Goal: Information Seeking & Learning: Learn about a topic

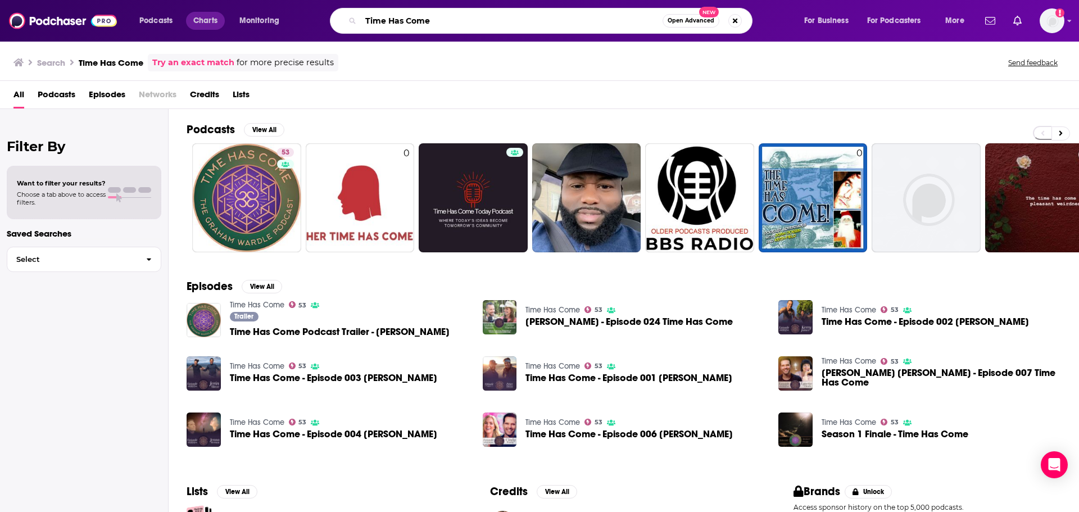
drag, startPoint x: 437, startPoint y: 23, endPoint x: 214, endPoint y: 28, distance: 222.6
click at [214, 28] on div "Podcasts Charts Monitoring Time Has Come Open Advanced New For Business For Pod…" at bounding box center [552, 21] width 843 height 26
type input "powerhouse women"
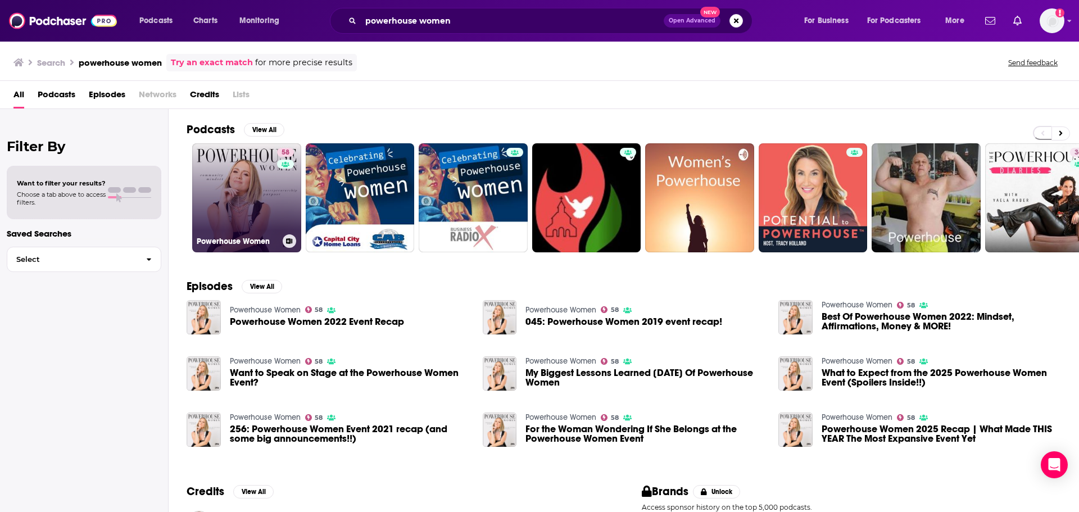
click at [211, 165] on link "58 Powerhouse Women" at bounding box center [246, 197] width 109 height 109
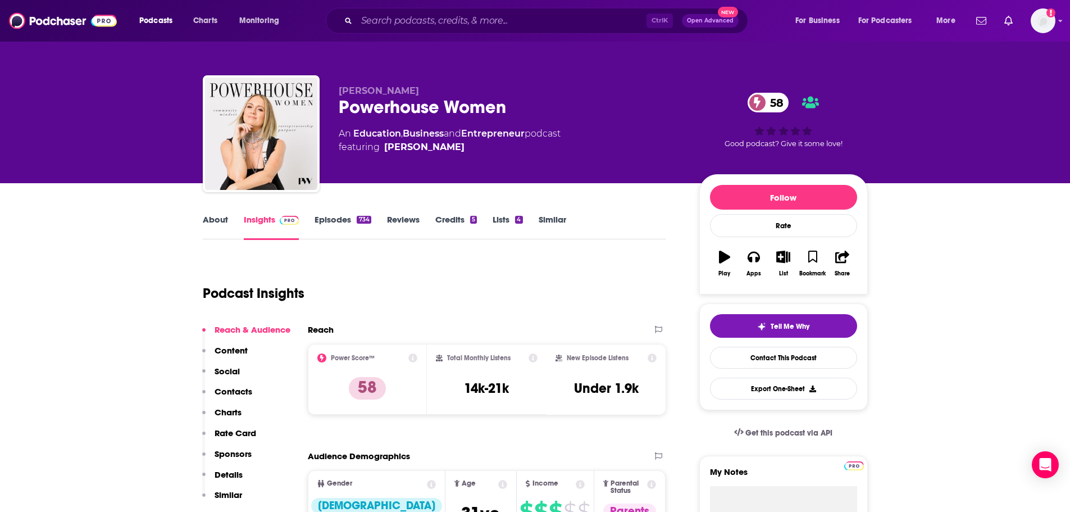
click at [214, 224] on link "About" at bounding box center [215, 227] width 25 height 26
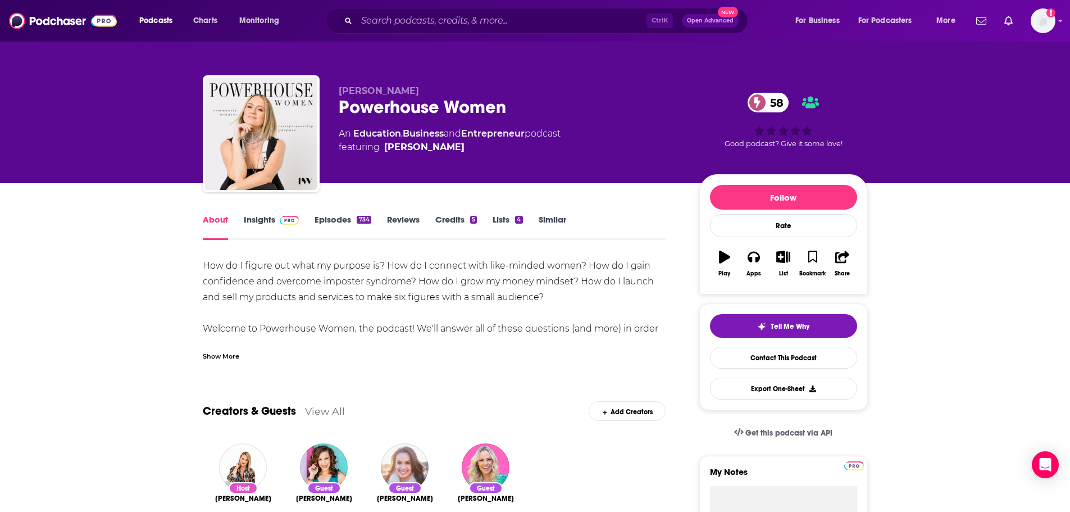
click at [277, 224] on span at bounding box center [287, 219] width 24 height 11
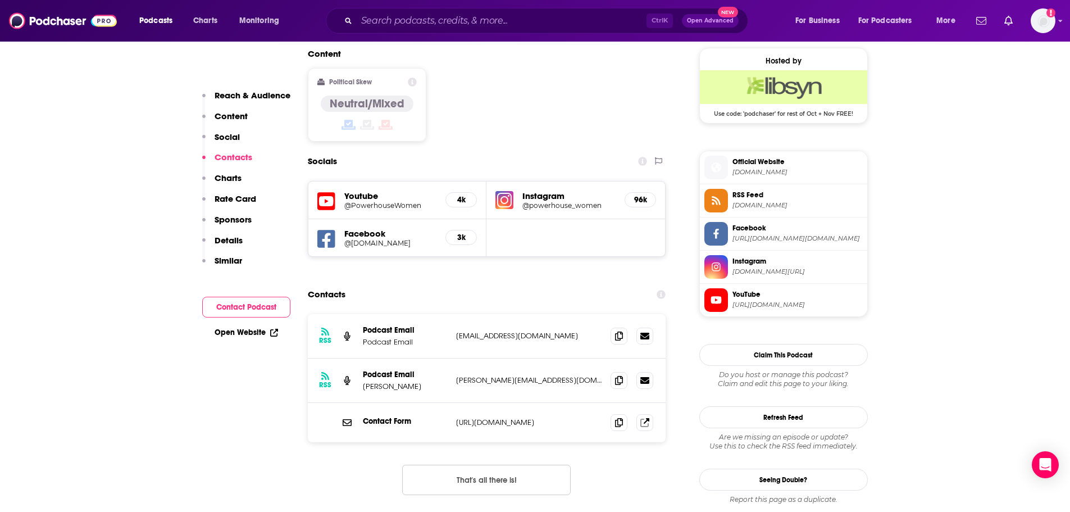
scroll to position [899, 0]
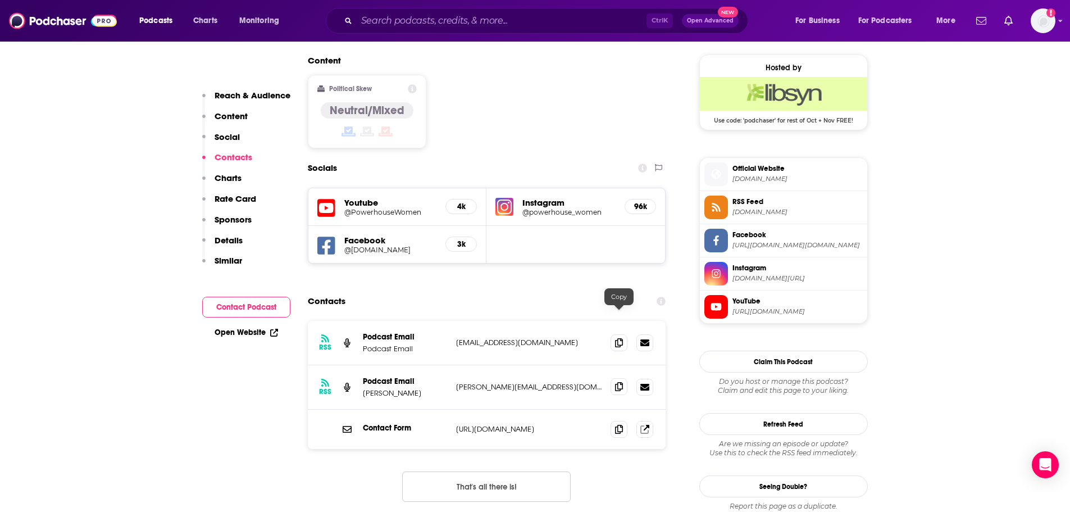
click at [627, 378] on span at bounding box center [619, 386] width 17 height 17
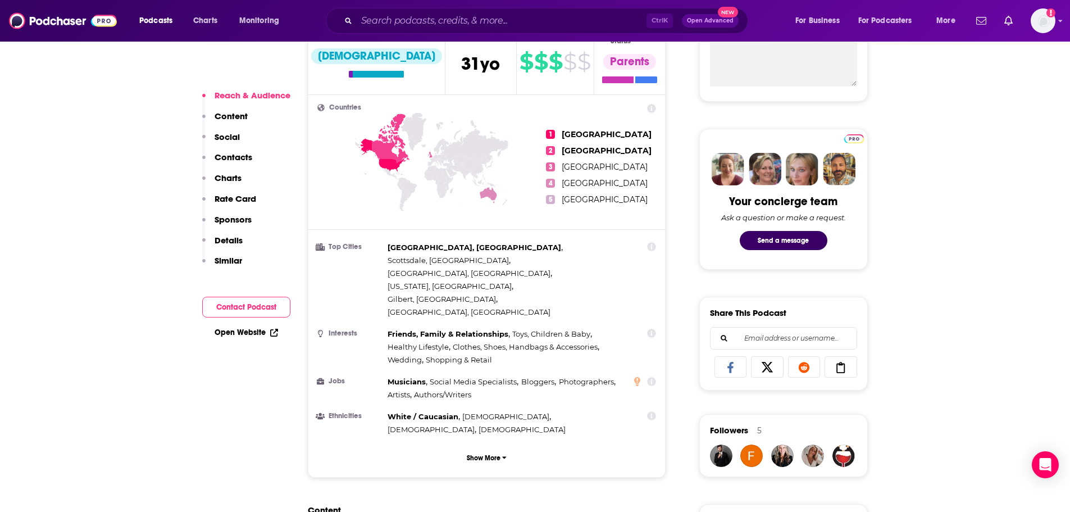
scroll to position [787, 0]
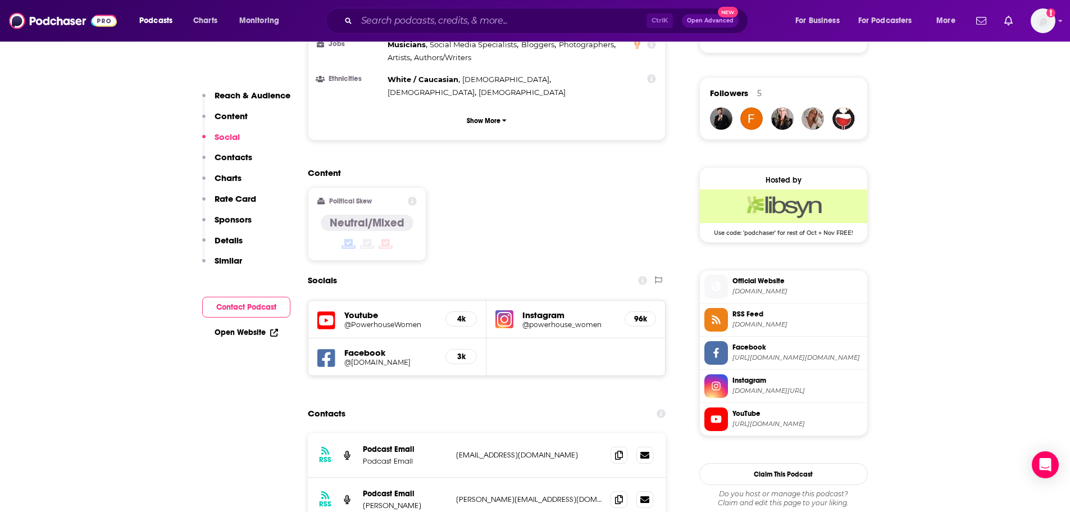
click at [406, 501] on p "[PERSON_NAME]" at bounding box center [405, 506] width 84 height 10
copy p "[PERSON_NAME]"
click at [437, 6] on div "Podcasts Charts Monitoring Ctrl K Open Advanced New For Business For Podcasters…" at bounding box center [535, 21] width 1070 height 42
click at [437, 13] on input "Search podcasts, credits, & more..." at bounding box center [502, 21] width 290 height 18
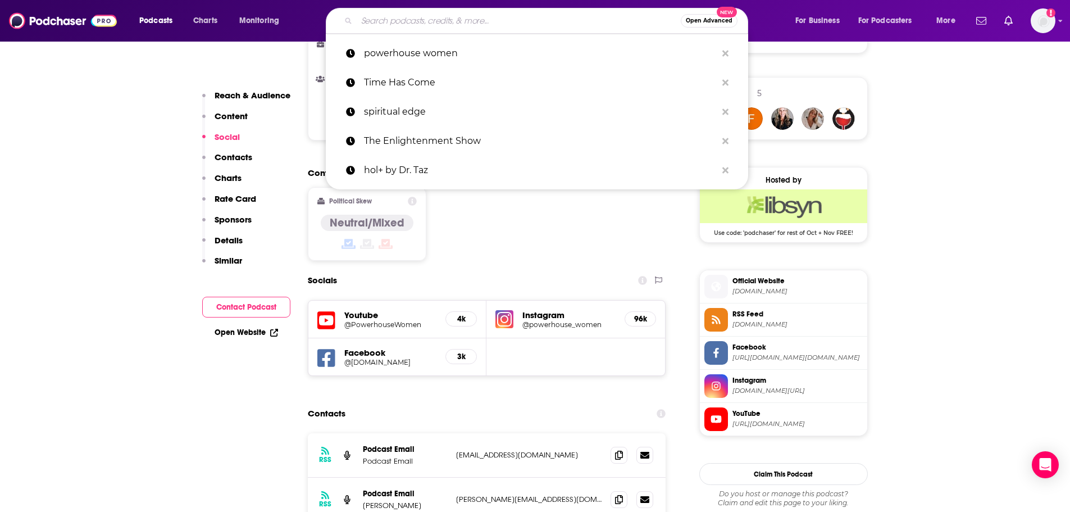
paste input "lavendaire"
type input "lavendaire"
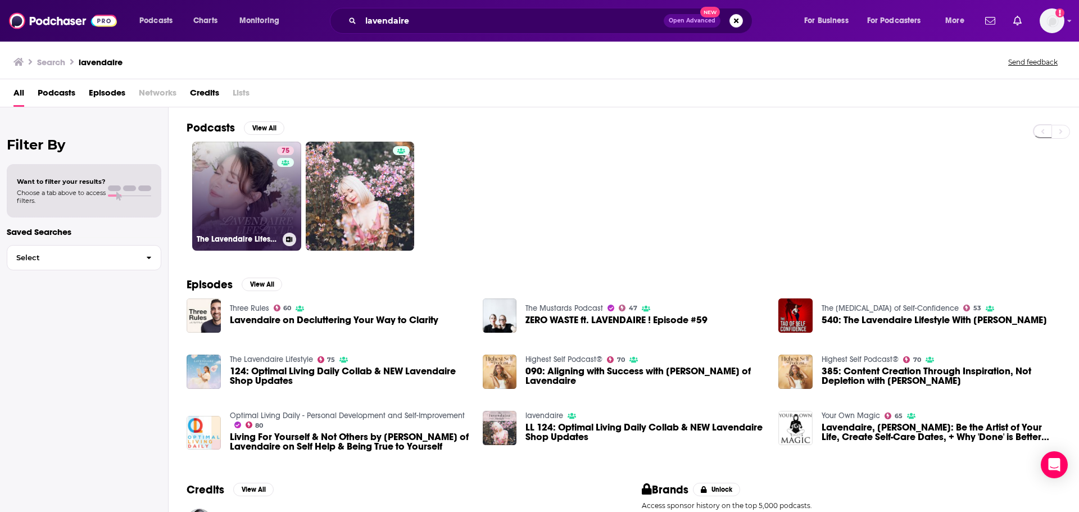
click at [261, 178] on link "75 The Lavendaire Lifestyle" at bounding box center [246, 196] width 109 height 109
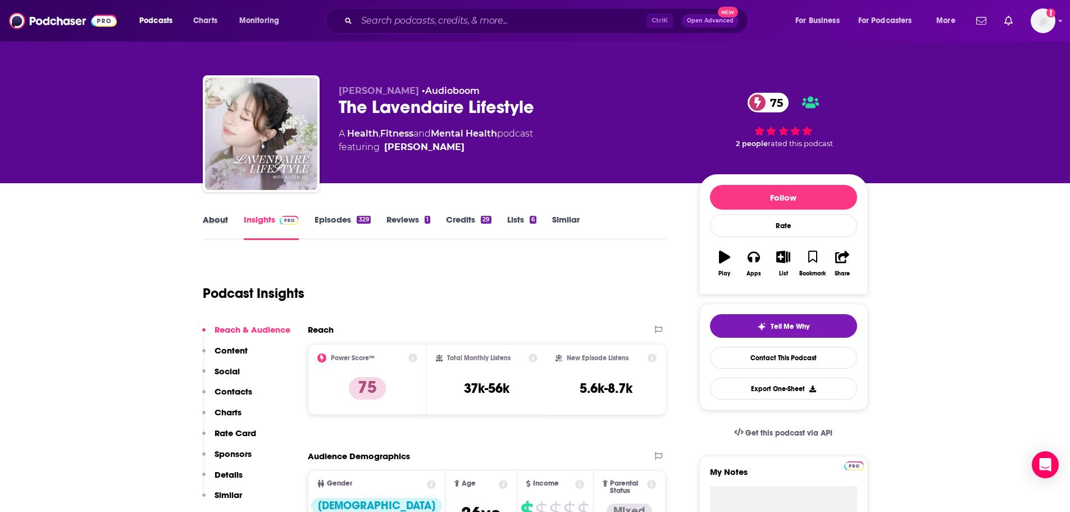
drag, startPoint x: 241, startPoint y: 216, endPoint x: 221, endPoint y: 220, distance: 20.1
click at [236, 216] on div "About" at bounding box center [223, 227] width 41 height 26
click at [221, 220] on link "About" at bounding box center [215, 227] width 25 height 26
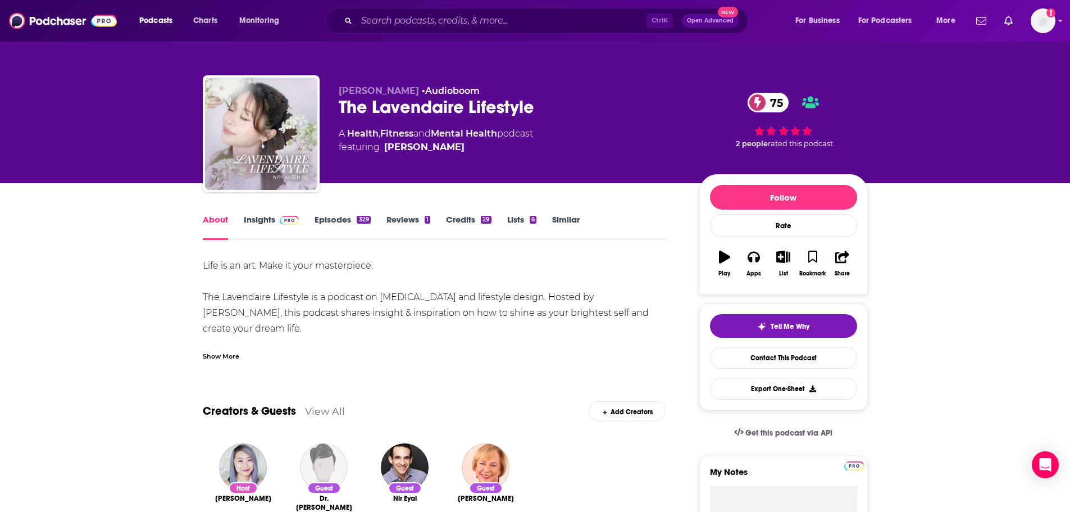
click at [271, 219] on link "Insights" at bounding box center [272, 227] width 56 height 26
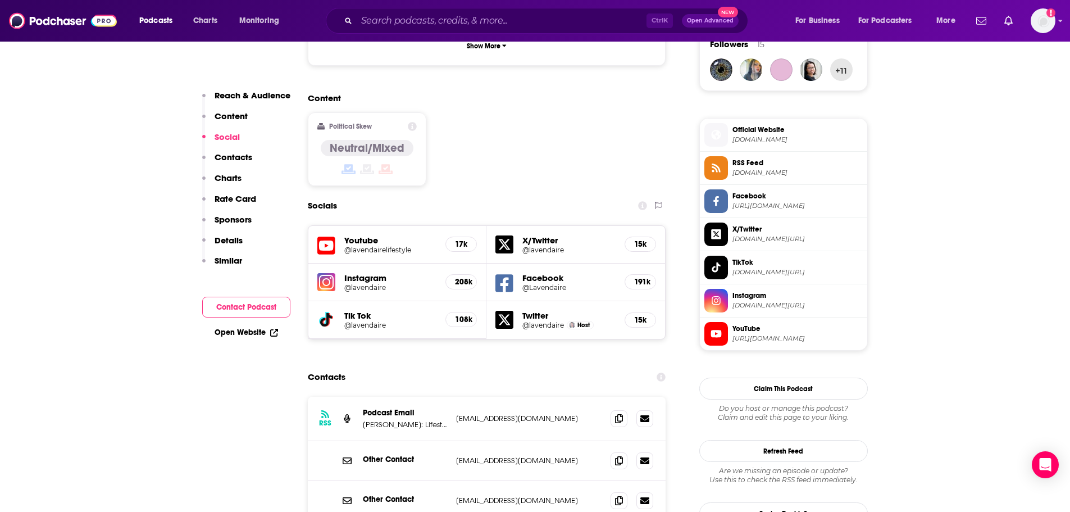
scroll to position [843, 0]
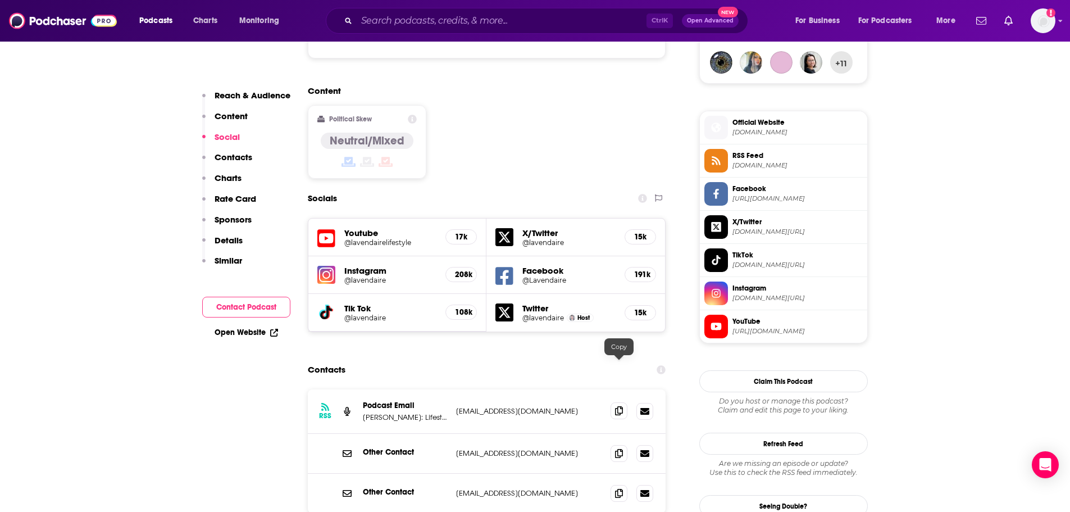
click at [622, 406] on icon at bounding box center [619, 410] width 8 height 9
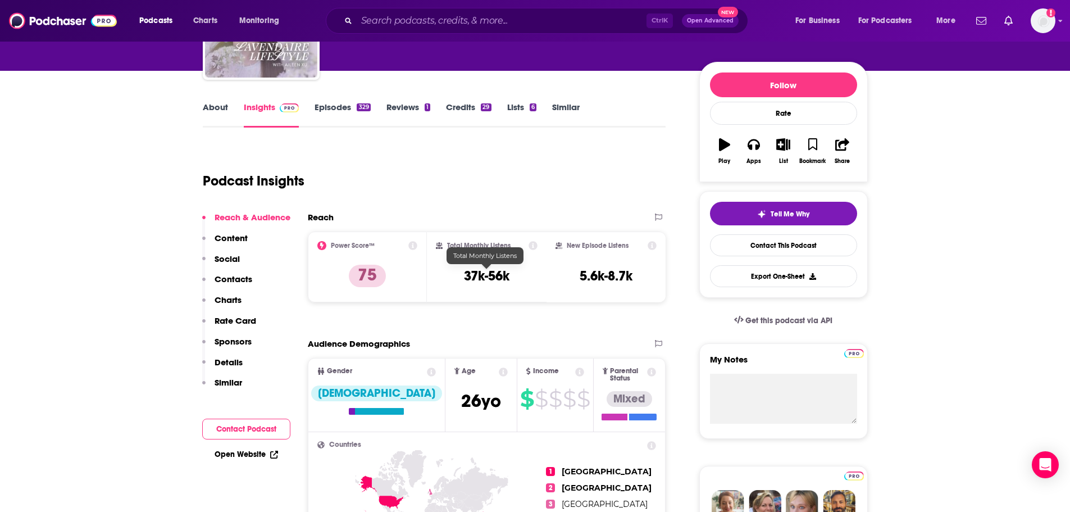
scroll to position [0, 0]
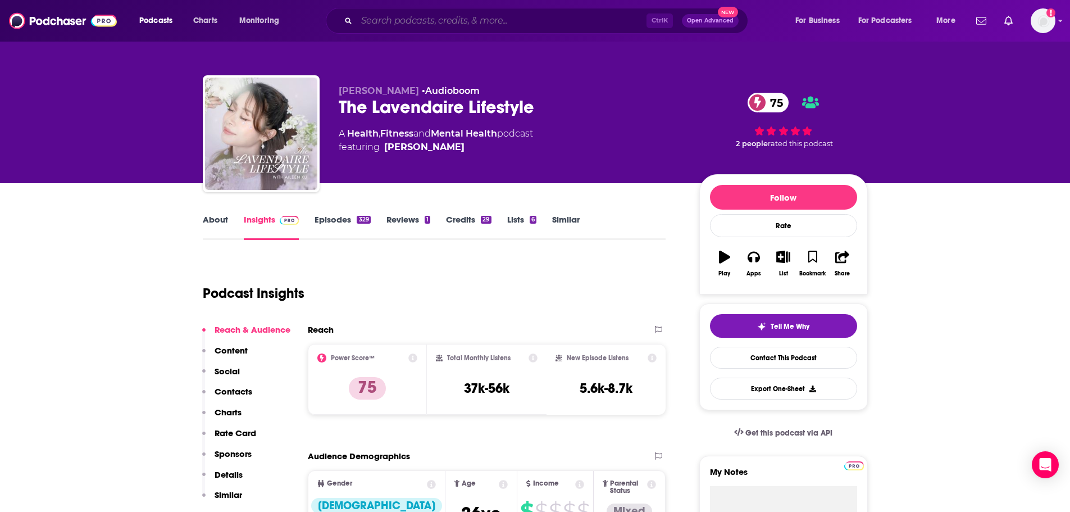
click at [419, 23] on input "Search podcasts, credits, & more..." at bounding box center [502, 21] width 290 height 18
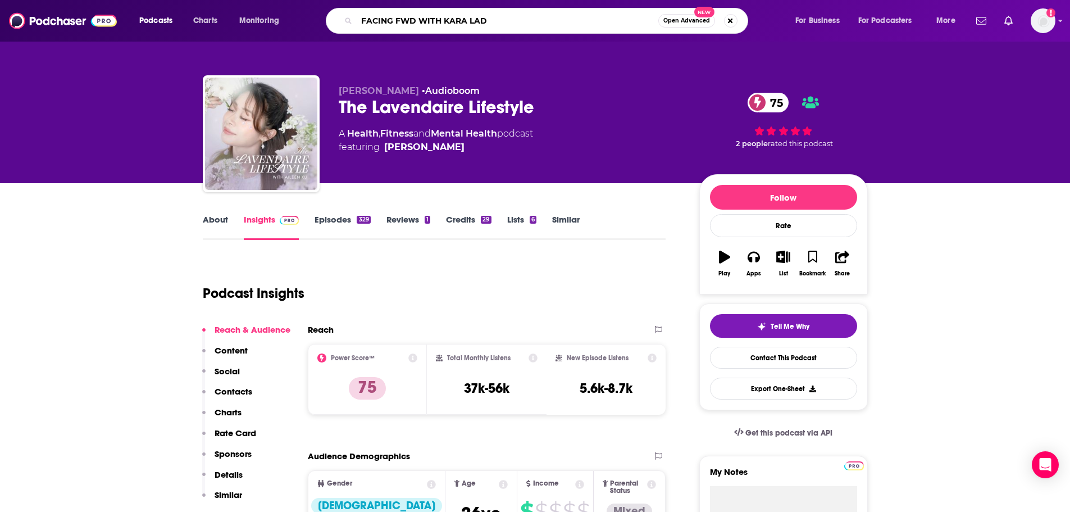
type input "FACING FWD WITH [PERSON_NAME]"
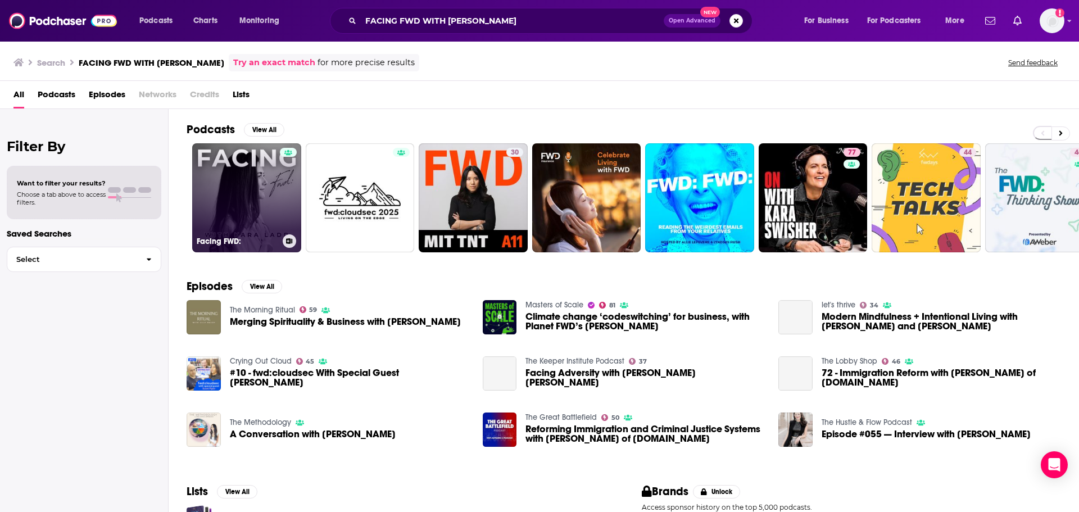
click at [251, 178] on link "Facing FWD:" at bounding box center [246, 197] width 109 height 109
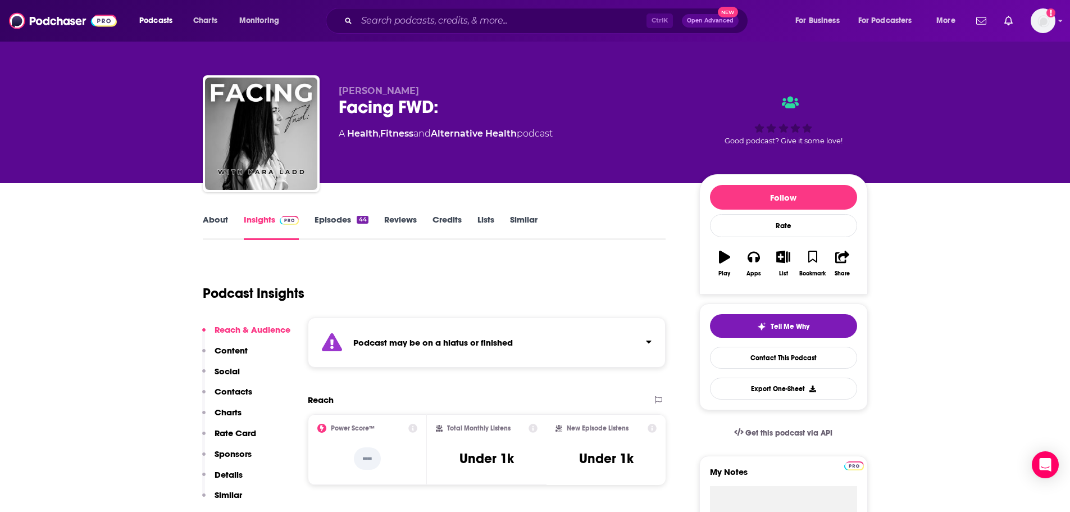
click at [227, 224] on link "About" at bounding box center [215, 227] width 25 height 26
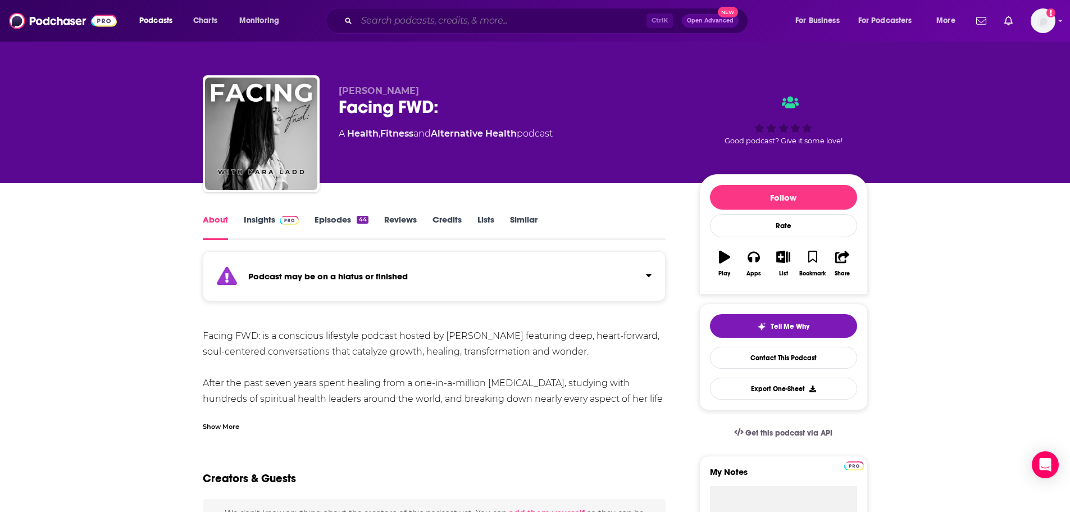
click at [498, 23] on input "Search podcasts, credits, & more..." at bounding box center [502, 21] width 290 height 18
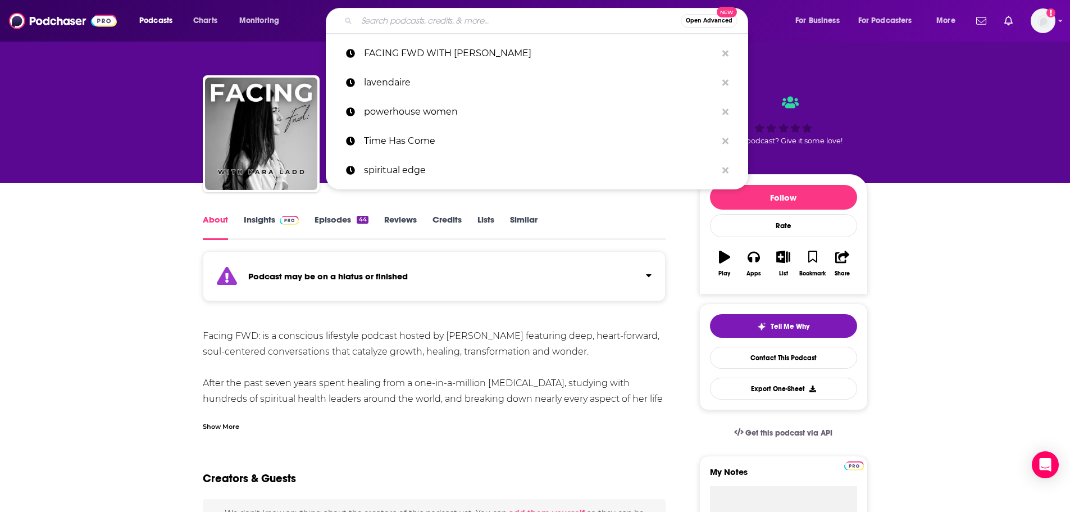
paste input "Unscripted with [PERSON_NAME]"
type input "Unscripted with [PERSON_NAME]"
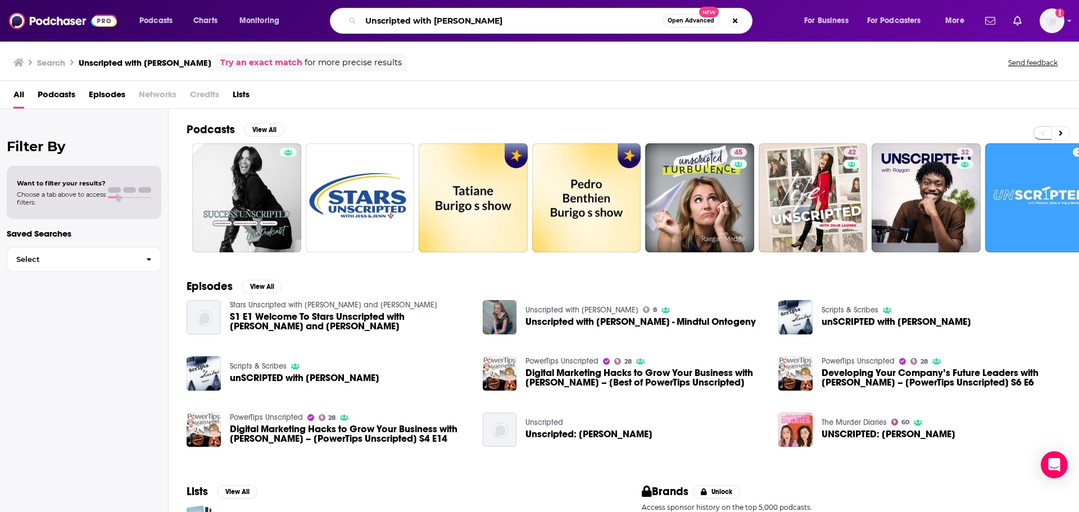
drag, startPoint x: 533, startPoint y: 19, endPoint x: 351, endPoint y: 18, distance: 182.1
click at [351, 18] on div "Unscripted with [PERSON_NAME] Open Advanced New" at bounding box center [541, 21] width 423 height 26
paste input "The Purpose Show with [PERSON_NAME]"
type input "The Purpose Show with [PERSON_NAME]"
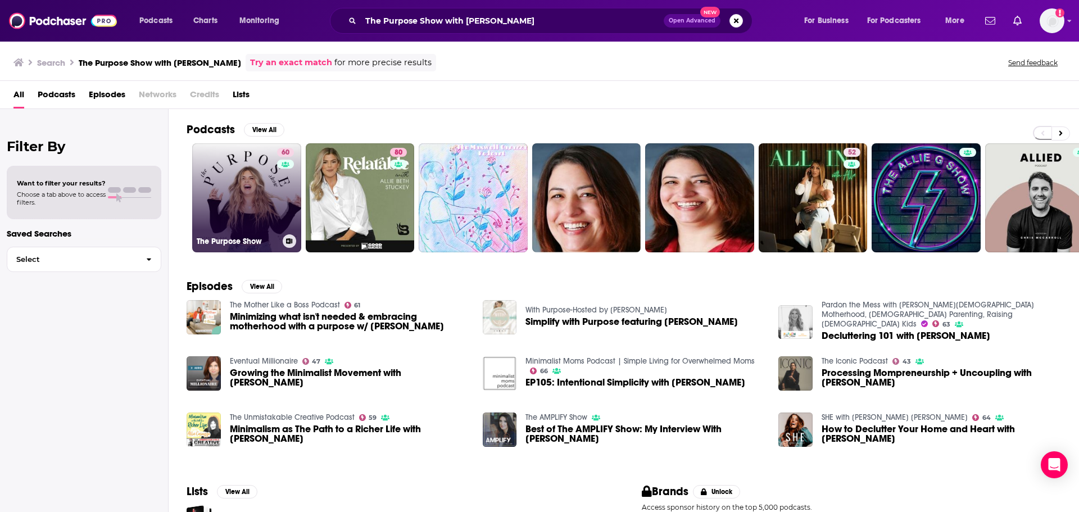
click at [246, 176] on link "60 The Purpose Show" at bounding box center [246, 197] width 109 height 109
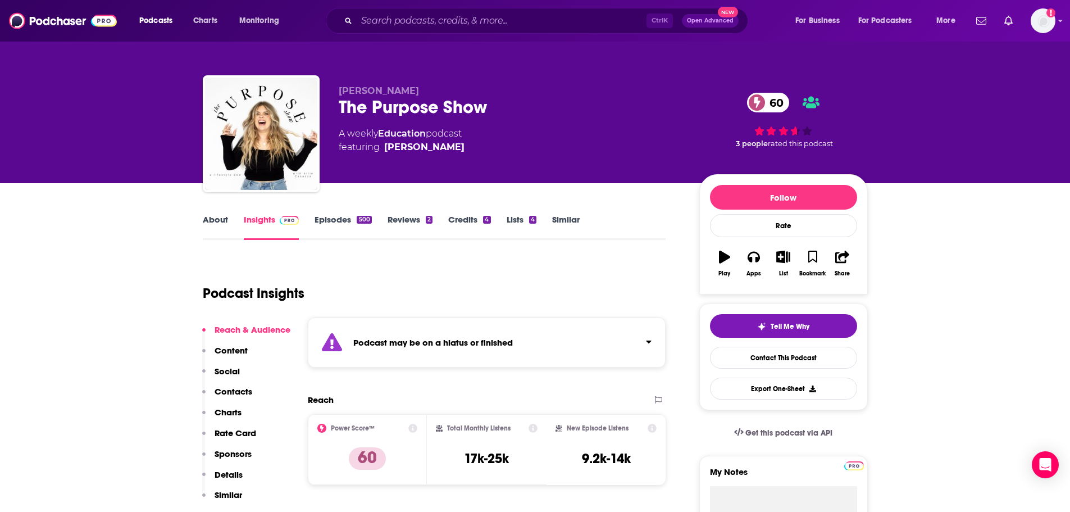
click at [223, 217] on link "About" at bounding box center [215, 227] width 25 height 26
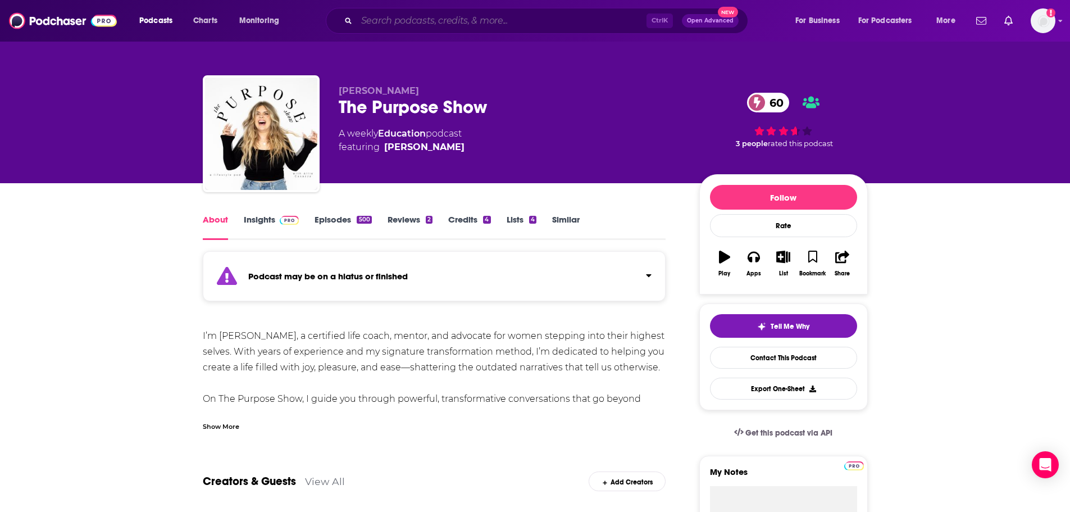
click at [421, 20] on input "Search podcasts, credits, & more..." at bounding box center [502, 21] width 290 height 18
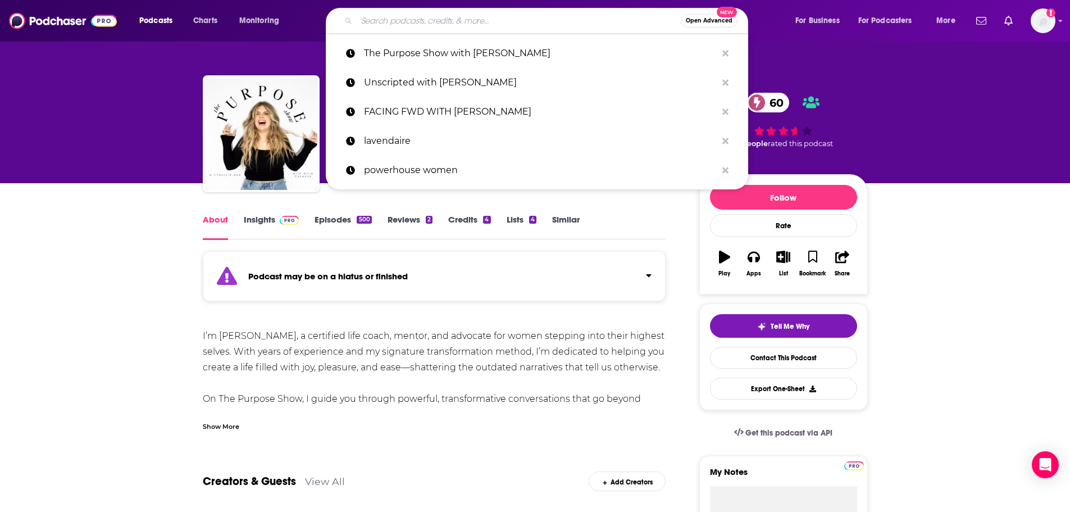
paste input "The Millionaire Mother Podcast"
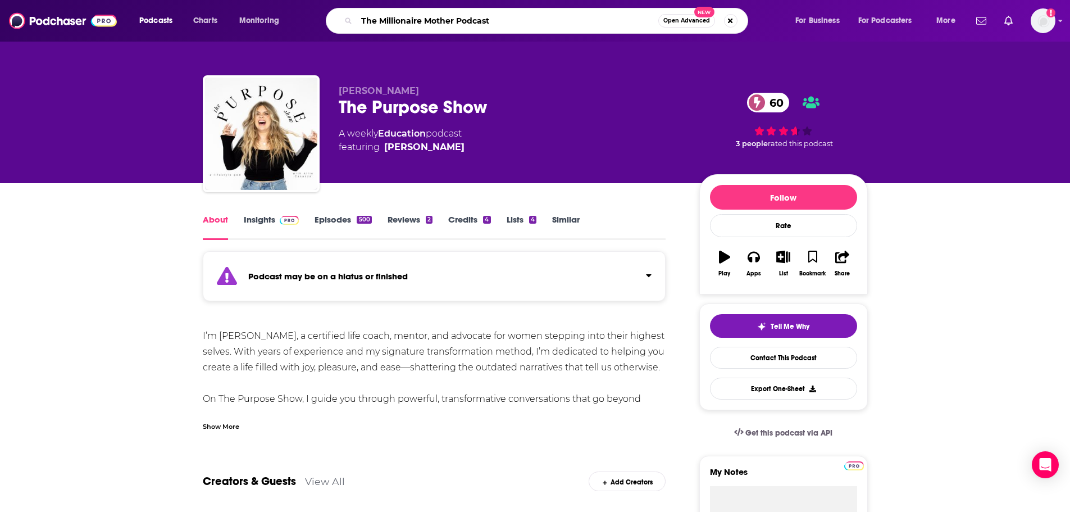
drag, startPoint x: 377, startPoint y: 19, endPoint x: 307, endPoint y: 16, distance: 69.8
click at [307, 16] on div "Podcasts Charts Monitoring The Millionaire Mother Podcast Open Advanced New For…" at bounding box center [548, 21] width 835 height 26
click at [538, 14] on input "The Millionaire Mother Podcast" at bounding box center [508, 21] width 302 height 18
type input "The Millionaire Mother Podcast"
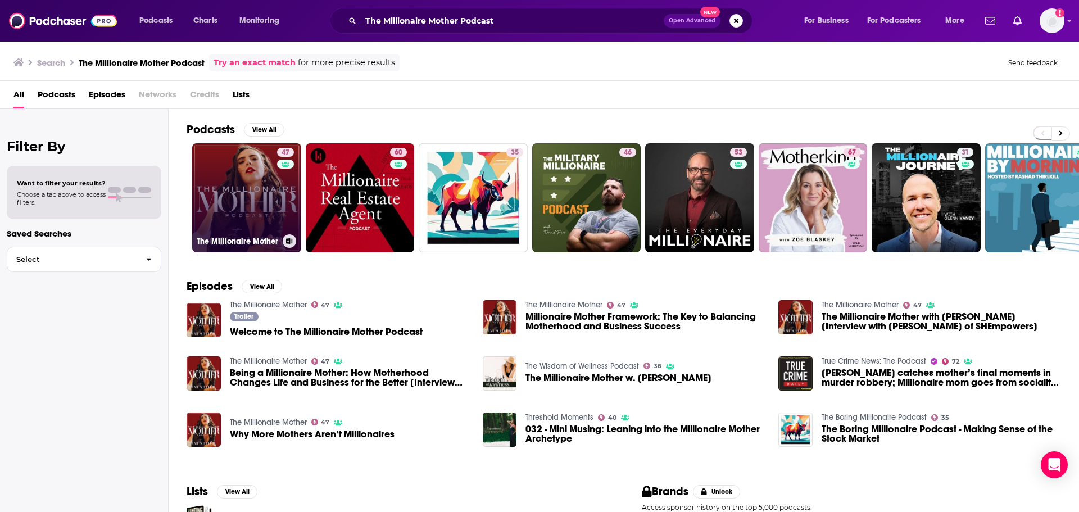
click at [255, 197] on link "47 The Millionaire Mother" at bounding box center [246, 197] width 109 height 109
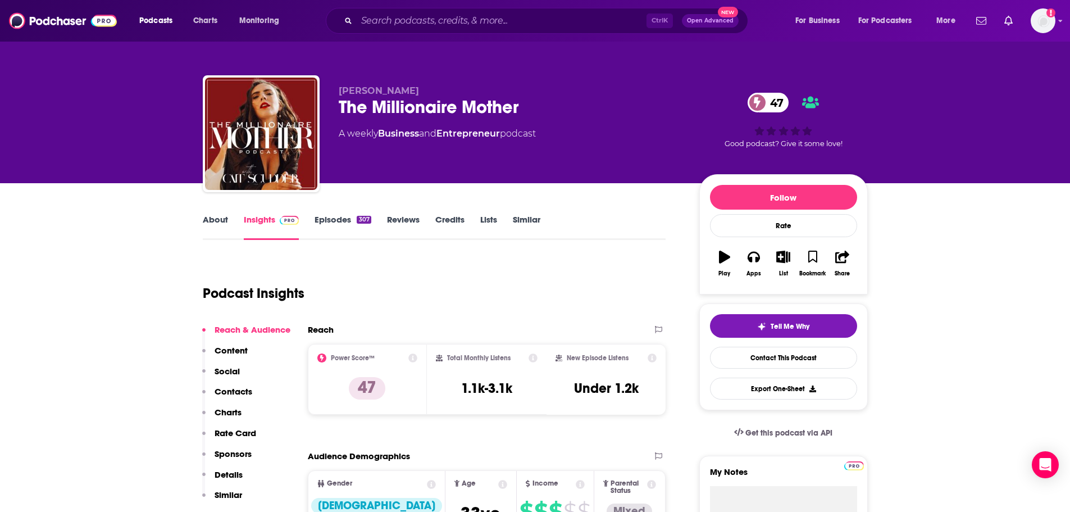
click at [217, 223] on link "About" at bounding box center [215, 227] width 25 height 26
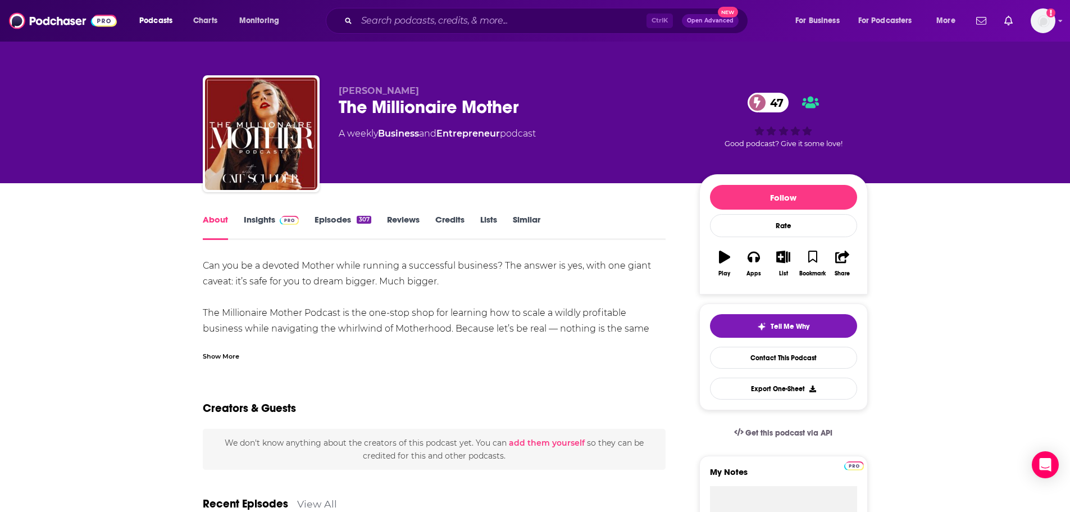
click at [275, 224] on span at bounding box center [287, 219] width 24 height 11
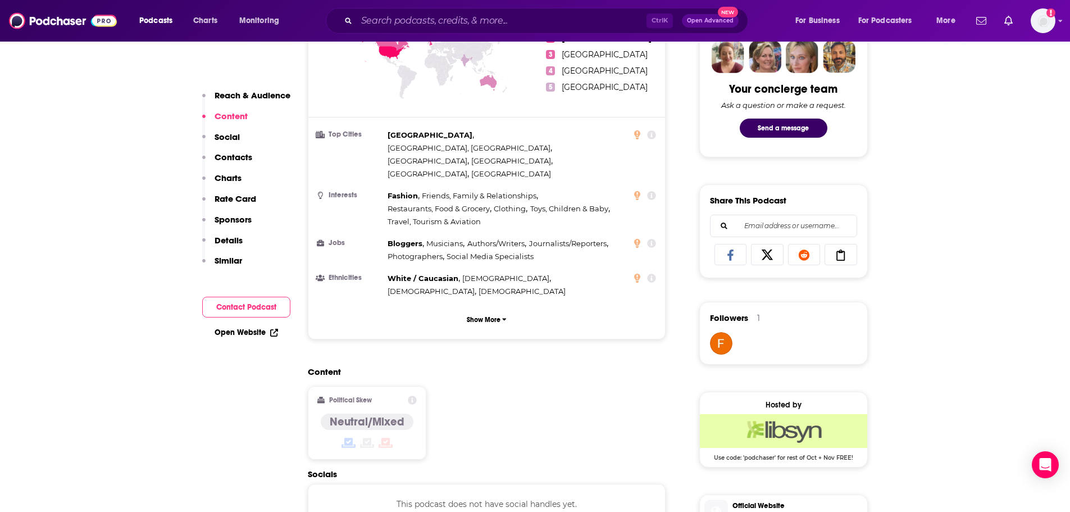
scroll to position [787, 0]
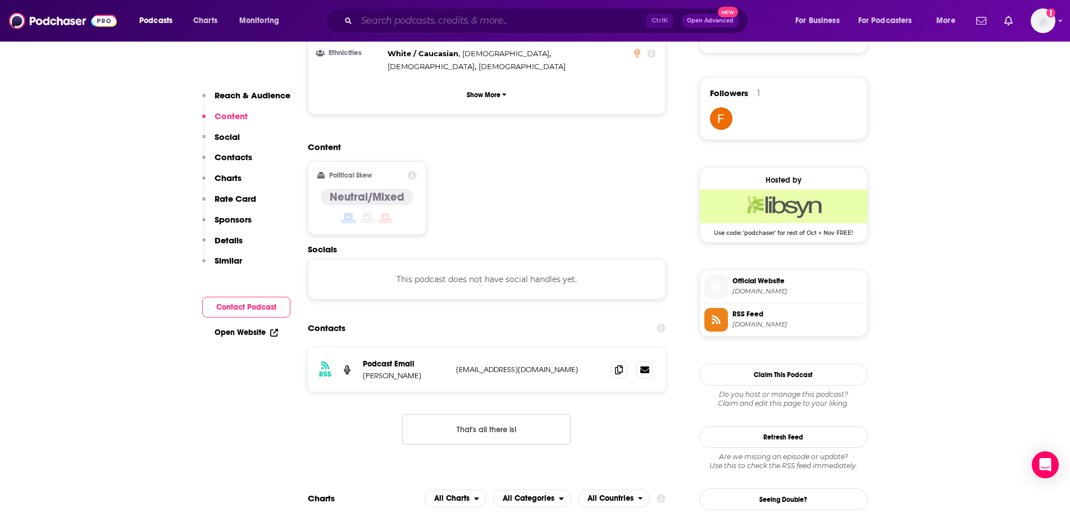
click at [420, 25] on input "Search podcasts, credits, & more..." at bounding box center [502, 21] width 290 height 18
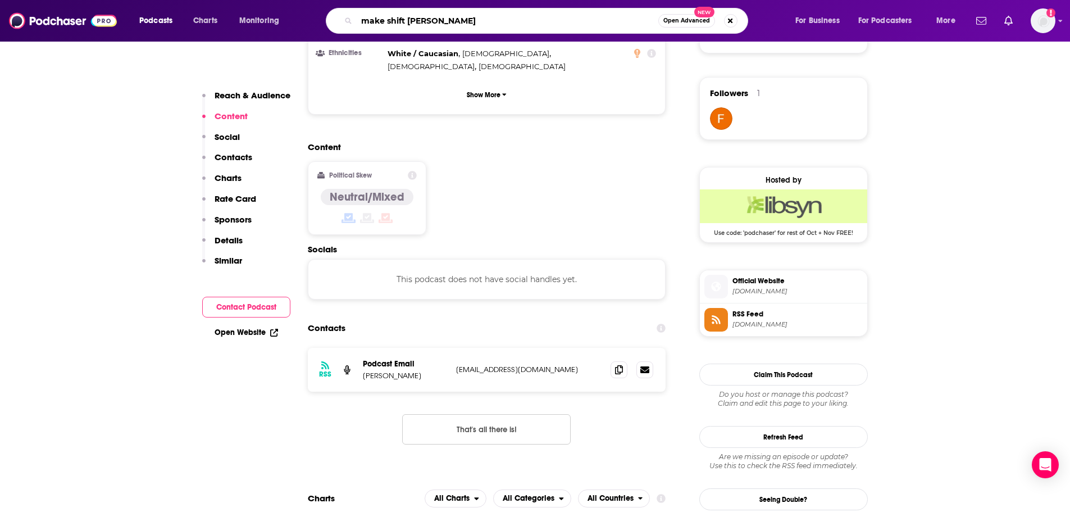
type input "make shift happen"
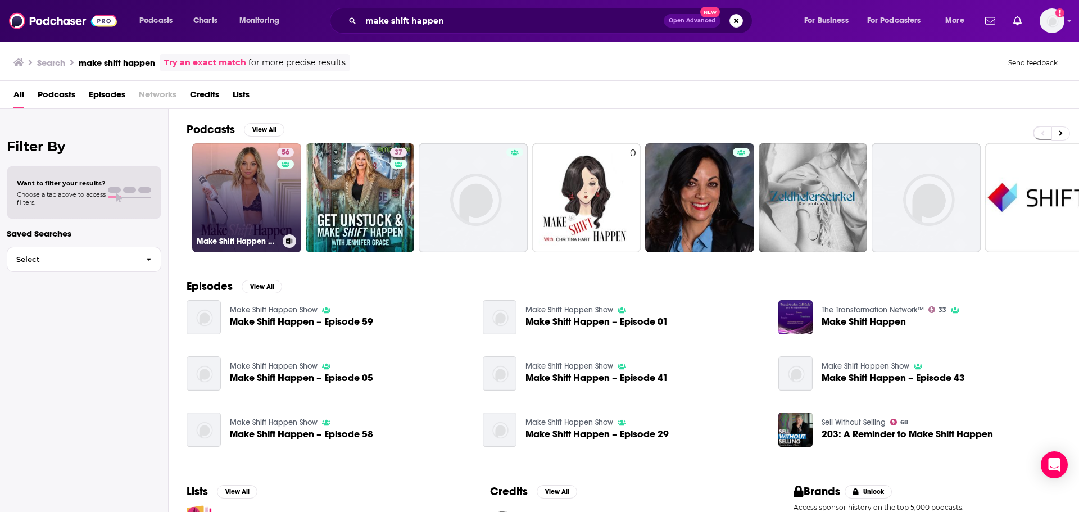
click at [283, 187] on div "56" at bounding box center [287, 191] width 20 height 87
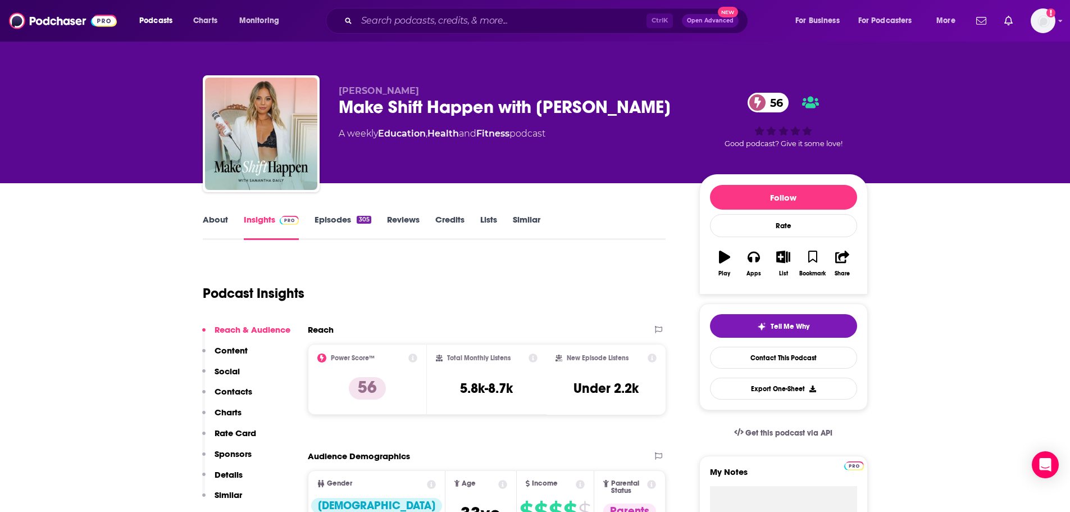
click at [220, 218] on link "About" at bounding box center [215, 227] width 25 height 26
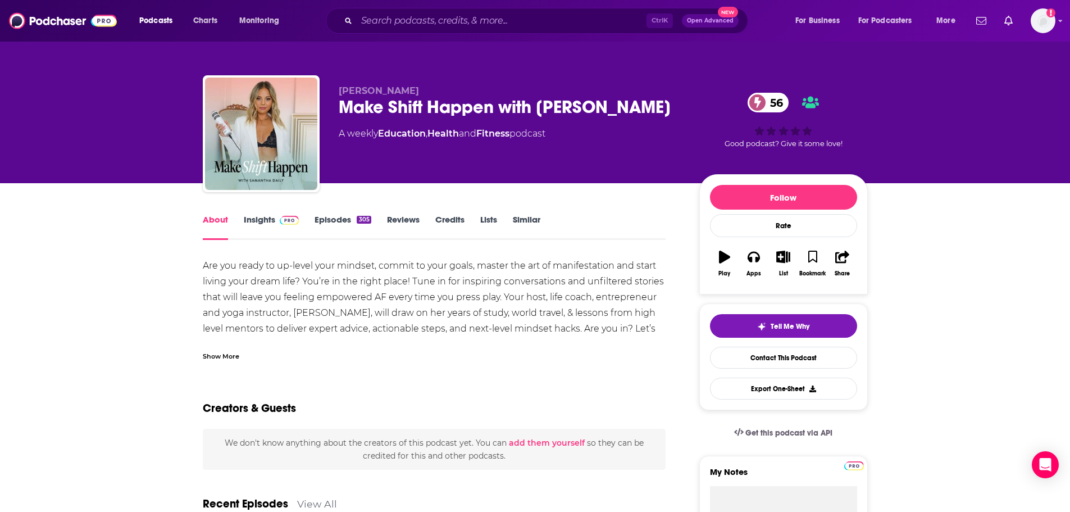
click at [280, 224] on img at bounding box center [290, 220] width 20 height 9
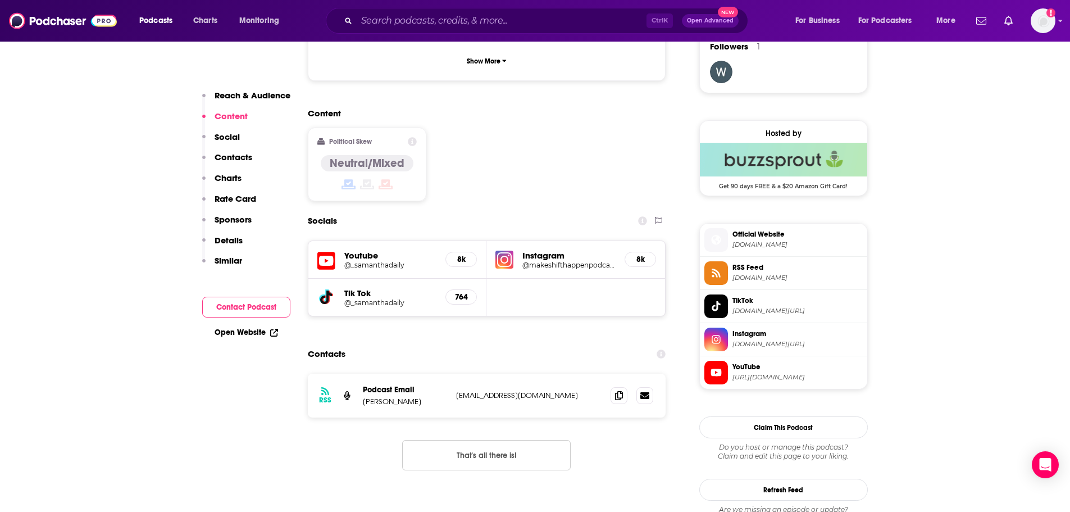
scroll to position [843, 0]
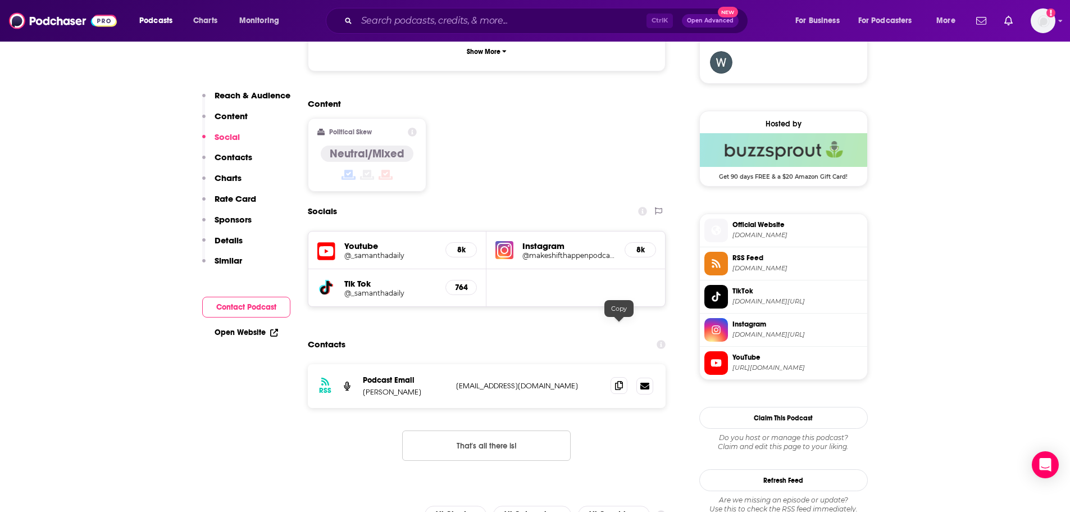
click at [624, 377] on span at bounding box center [619, 385] width 17 height 17
click at [396, 24] on input "Search podcasts, credits, & more..." at bounding box center [502, 21] width 290 height 18
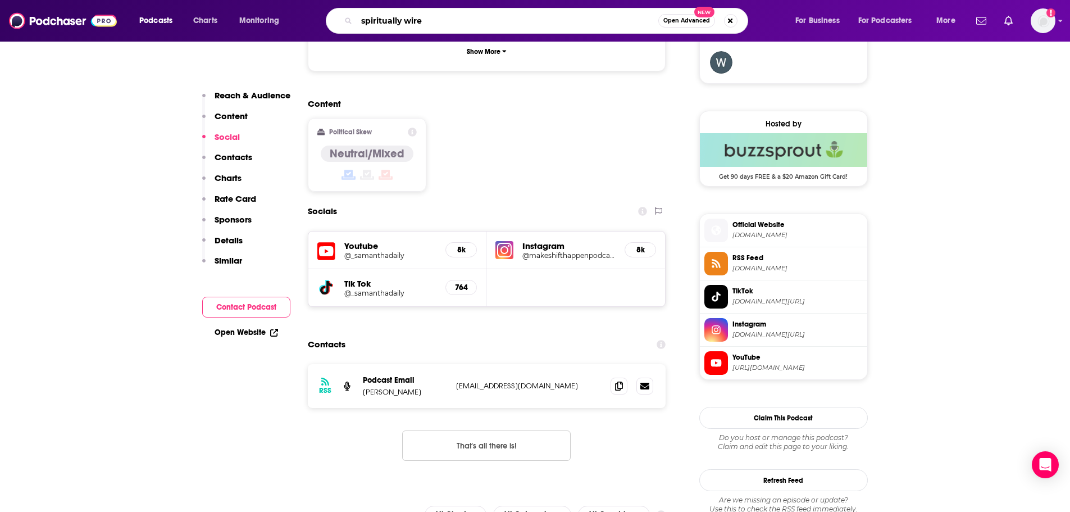
type input "spiritually wired"
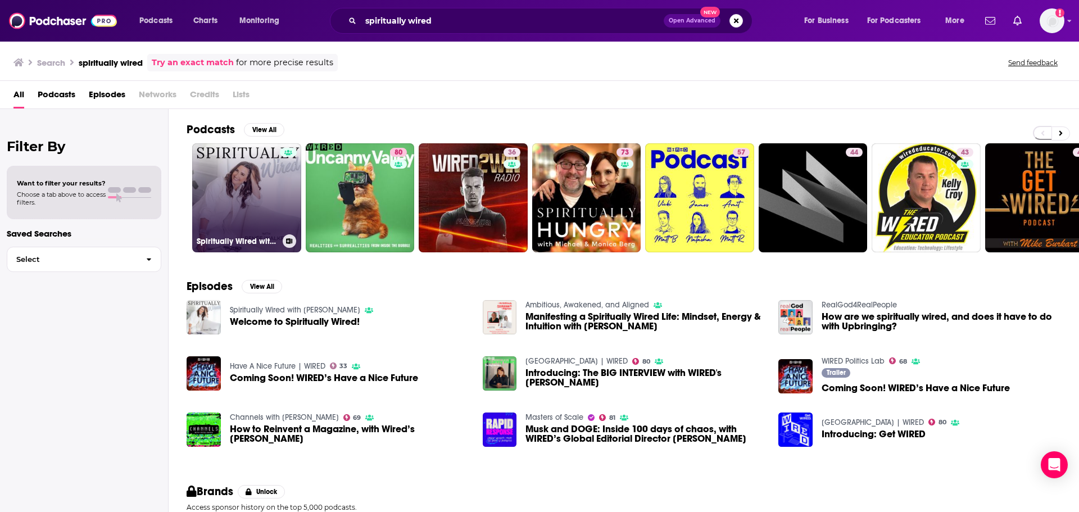
click at [237, 198] on link "Spiritually Wired with [PERSON_NAME]" at bounding box center [246, 197] width 109 height 109
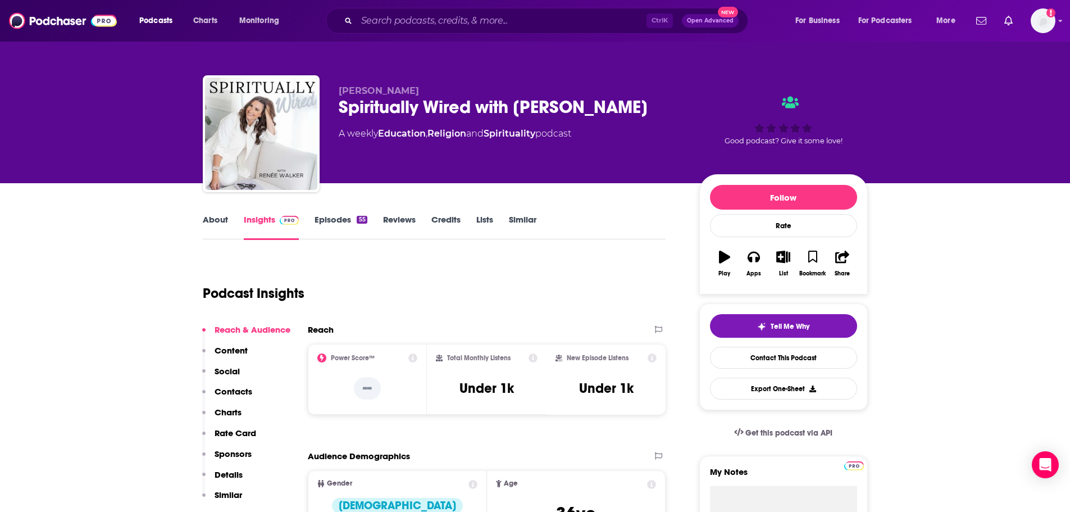
click at [222, 221] on link "About" at bounding box center [215, 227] width 25 height 26
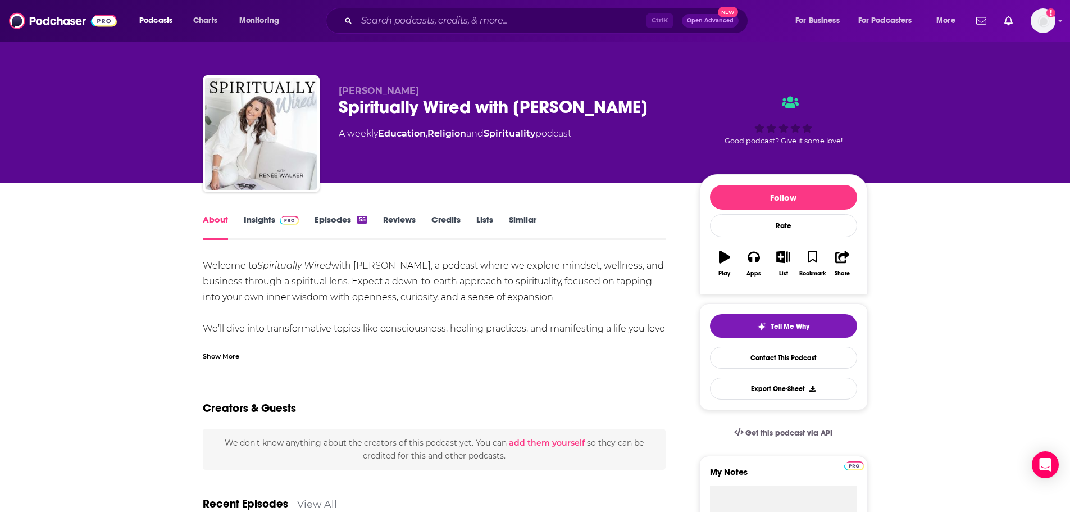
click at [277, 223] on span at bounding box center [287, 219] width 24 height 11
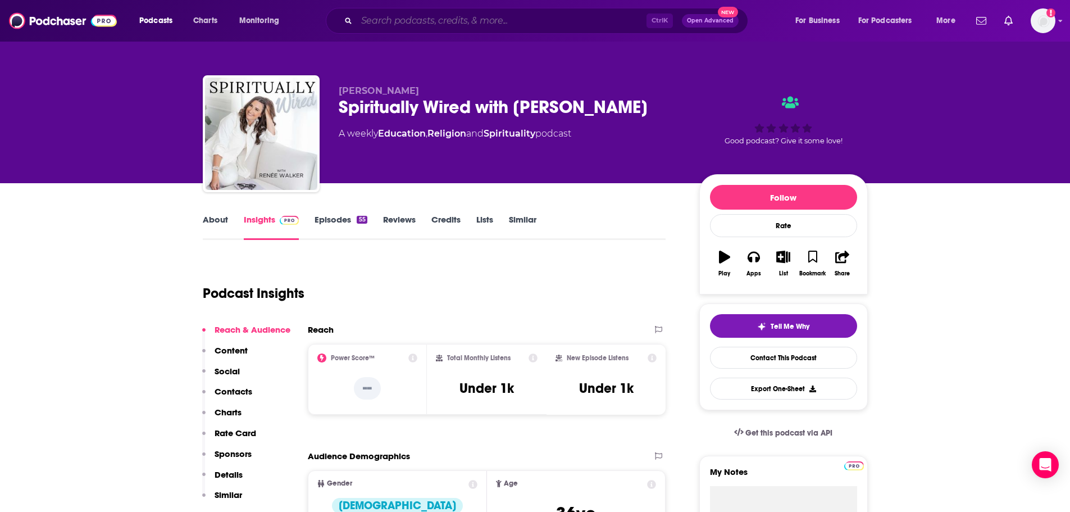
click at [410, 26] on input "Search podcasts, credits, & more..." at bounding box center [502, 21] width 290 height 18
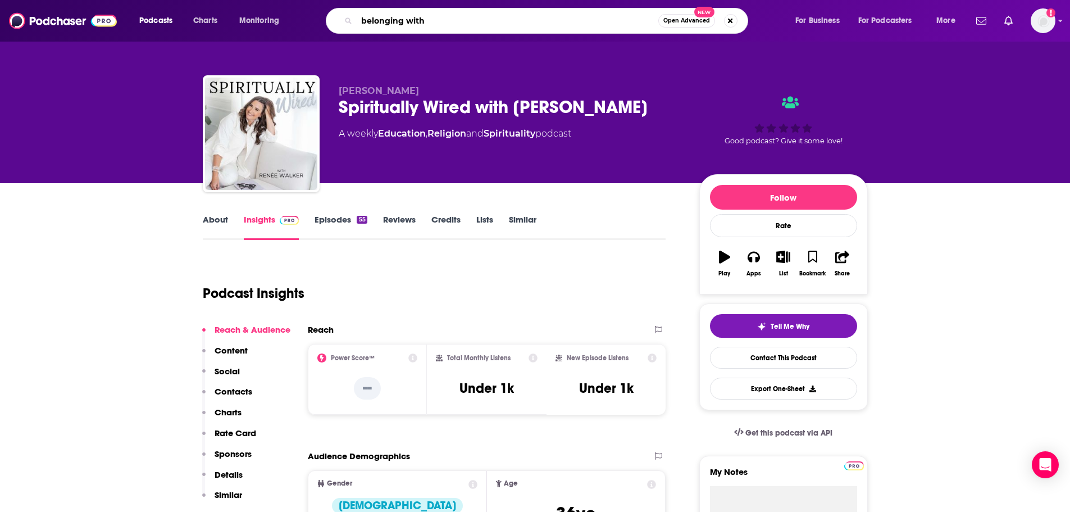
paste input "[PERSON_NAME]"
type input "belonging with [PERSON_NAME]"
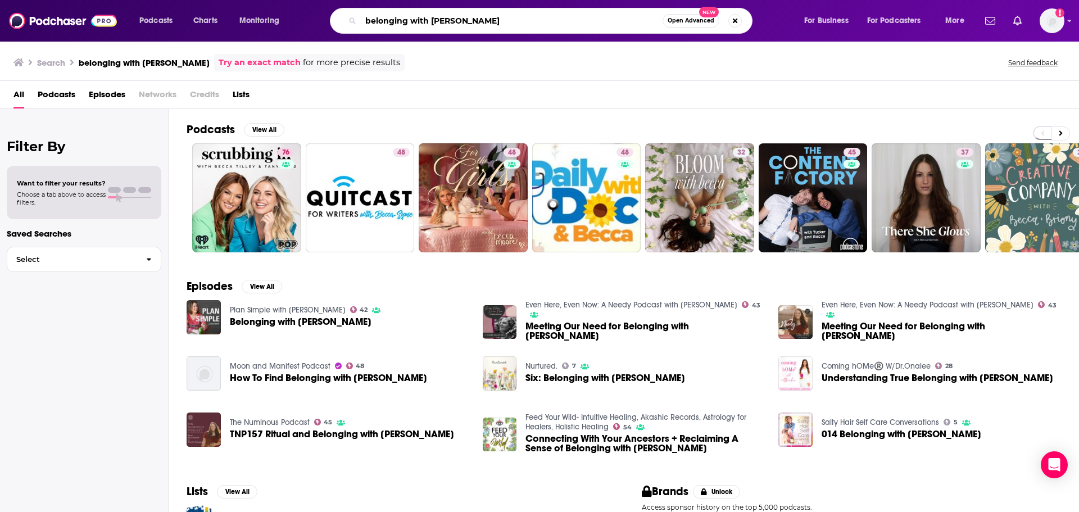
drag, startPoint x: 528, startPoint y: 19, endPoint x: 328, endPoint y: 20, distance: 200.0
click at [329, 20] on div "belonging with [PERSON_NAME] Open Advanced New" at bounding box center [552, 21] width 480 height 26
type input "deeply well"
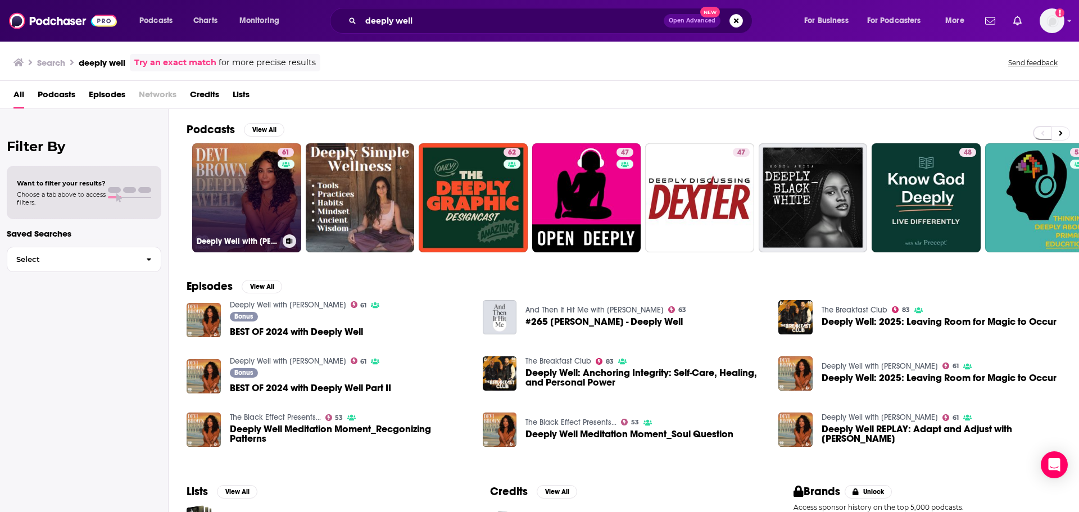
click at [242, 189] on link "61 Deeply Well with [PERSON_NAME]" at bounding box center [246, 197] width 109 height 109
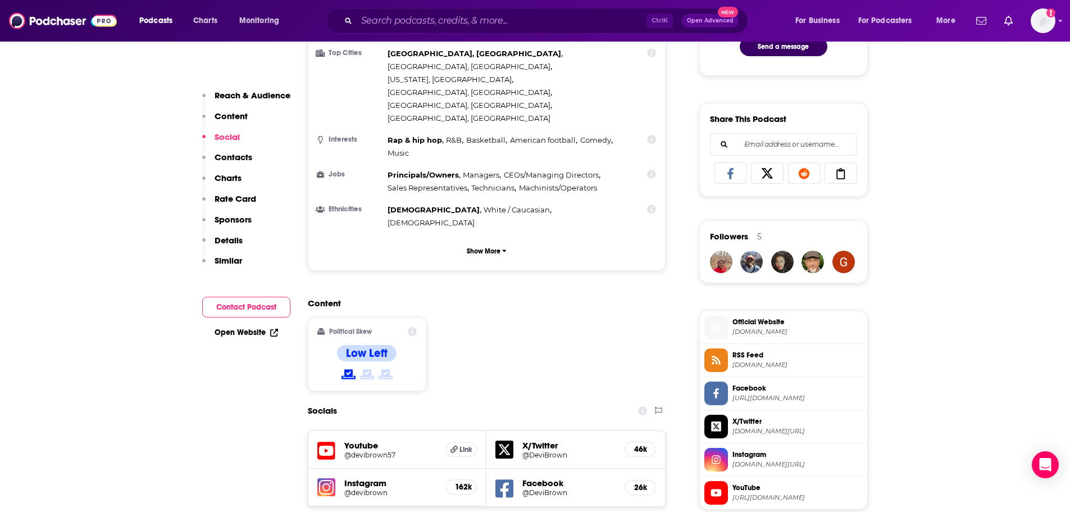
scroll to position [843, 0]
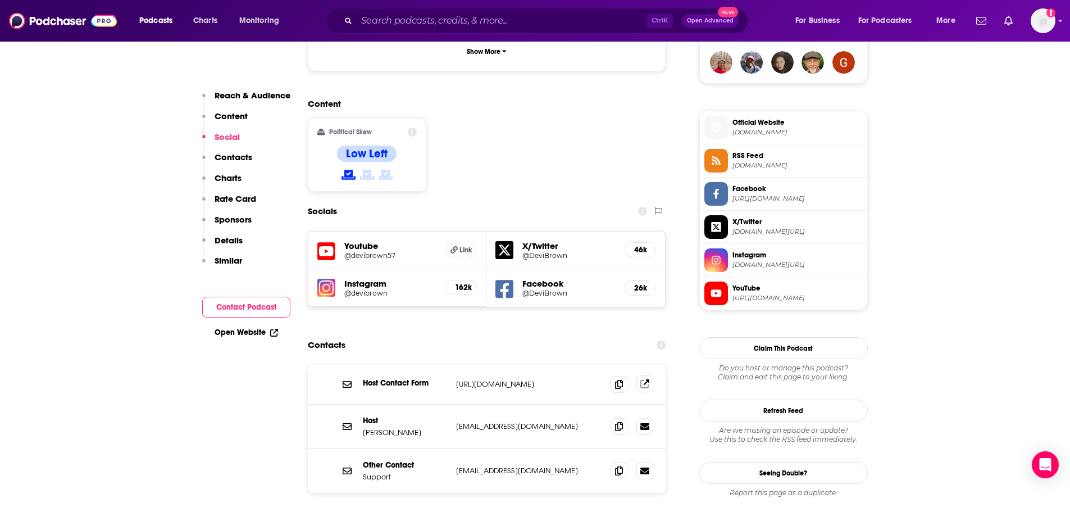
click at [650, 379] on icon at bounding box center [645, 383] width 9 height 9
click at [621, 421] on icon at bounding box center [619, 425] width 8 height 9
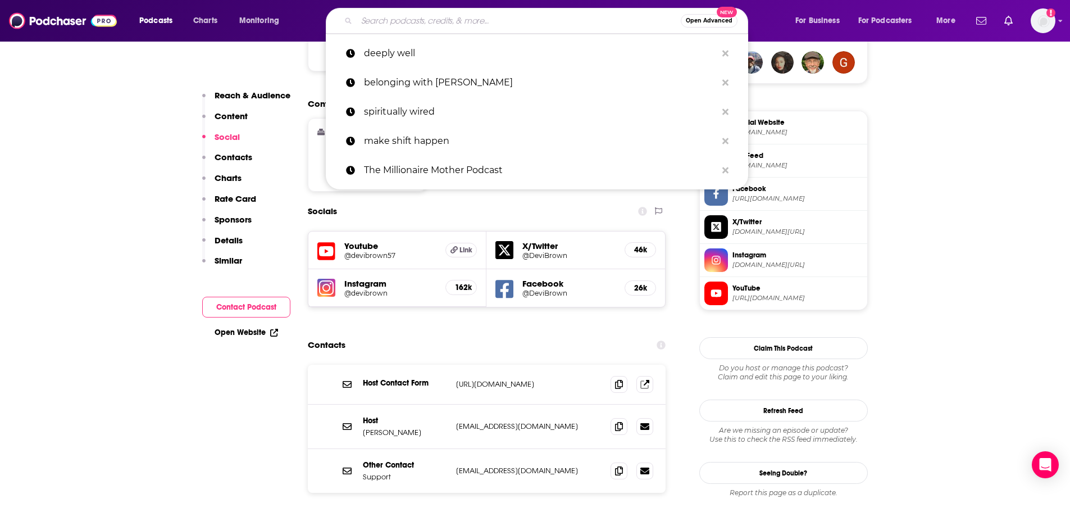
click at [397, 18] on input "Search podcasts, credits, & more..." at bounding box center [519, 21] width 324 height 18
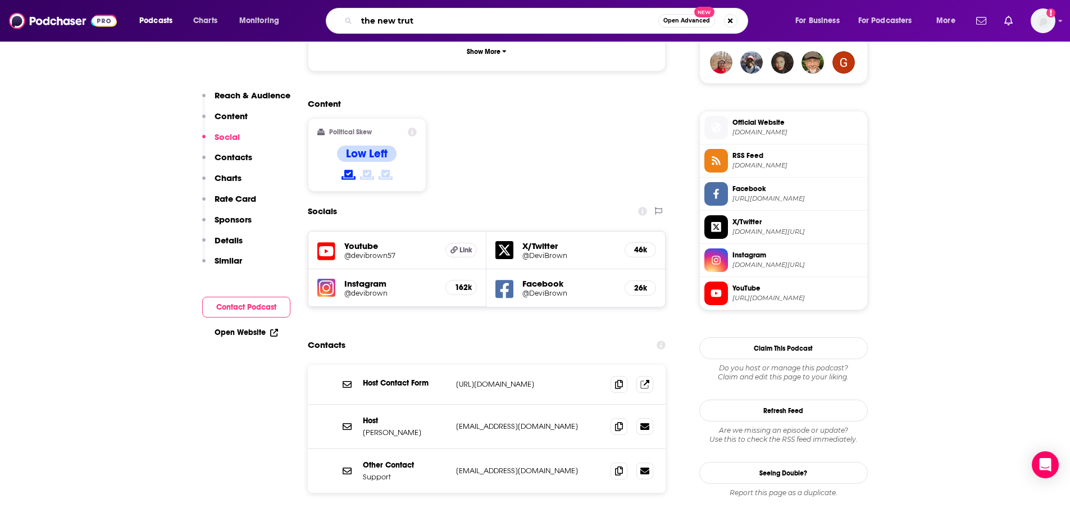
type input "the new truth"
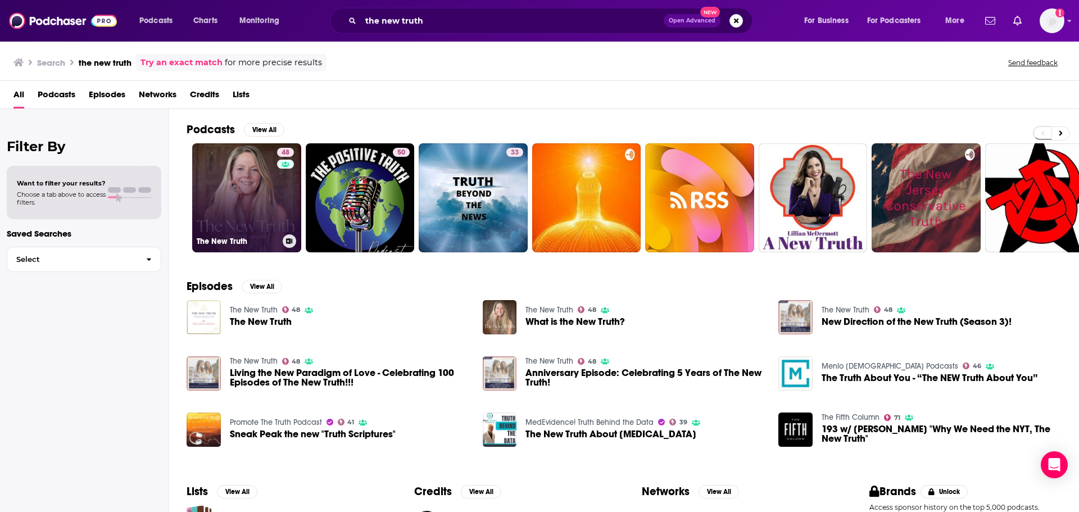
click at [257, 181] on link "48 The New Truth" at bounding box center [246, 197] width 109 height 109
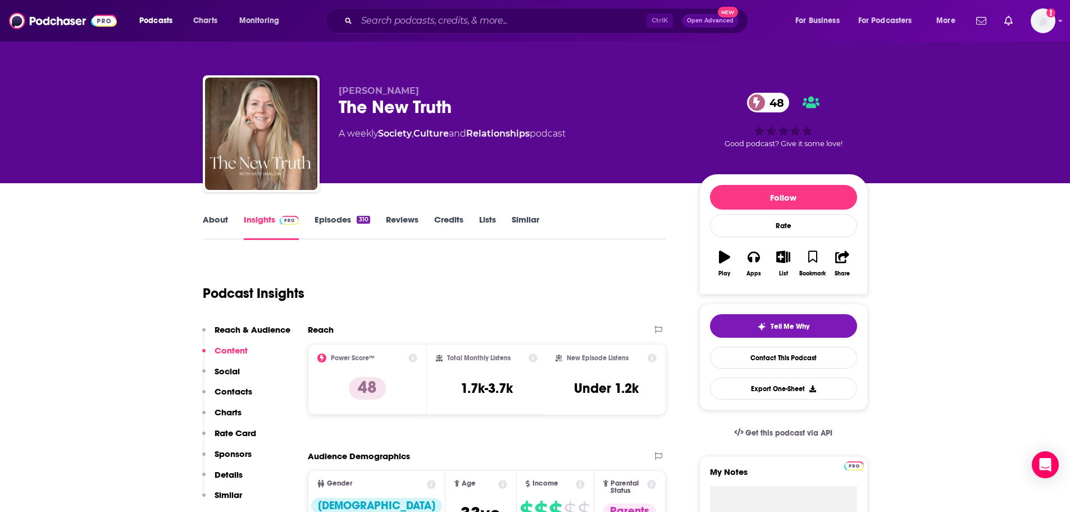
click at [216, 220] on link "About" at bounding box center [215, 227] width 25 height 26
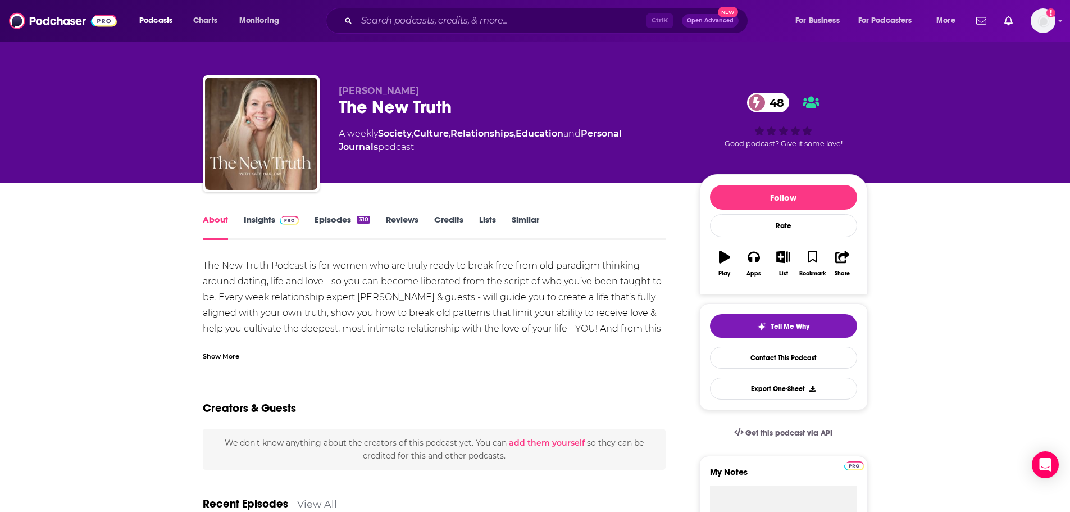
click at [281, 226] on link "Insights" at bounding box center [272, 227] width 56 height 26
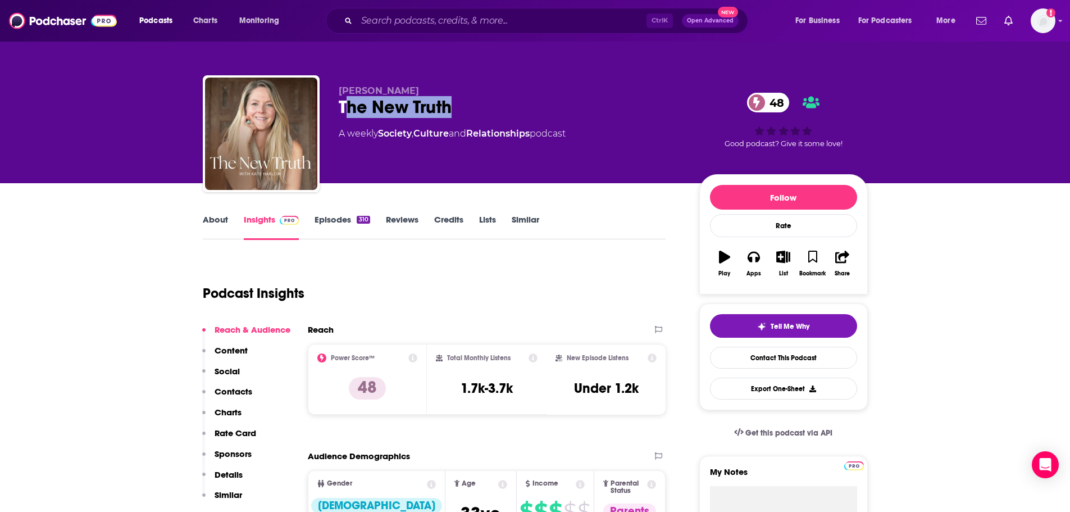
drag, startPoint x: 459, startPoint y: 106, endPoint x: 312, endPoint y: 44, distance: 159.7
click at [345, 103] on div "The New Truth 48" at bounding box center [510, 107] width 343 height 22
click at [528, 294] on div "Podcast Insights" at bounding box center [430, 286] width 455 height 57
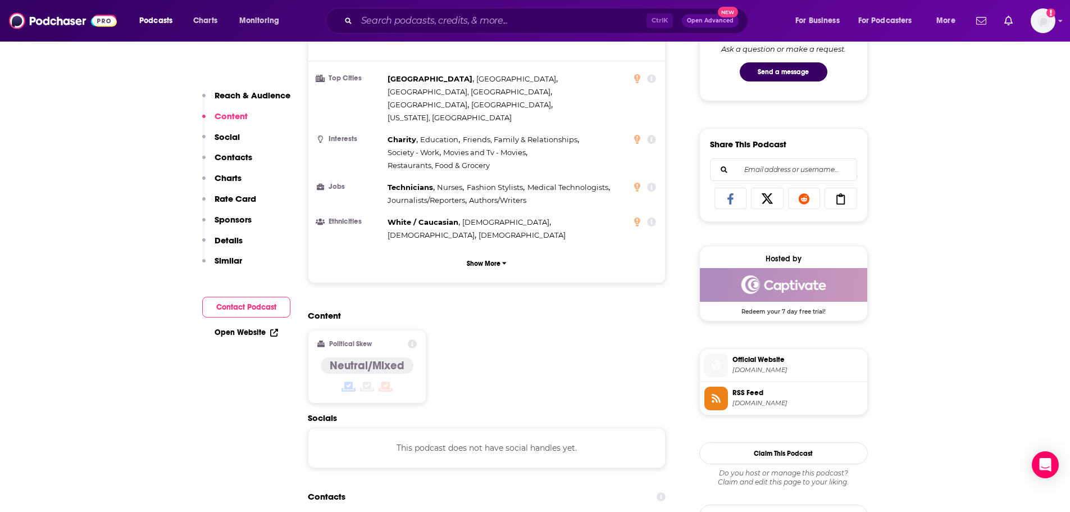
scroll to position [730, 0]
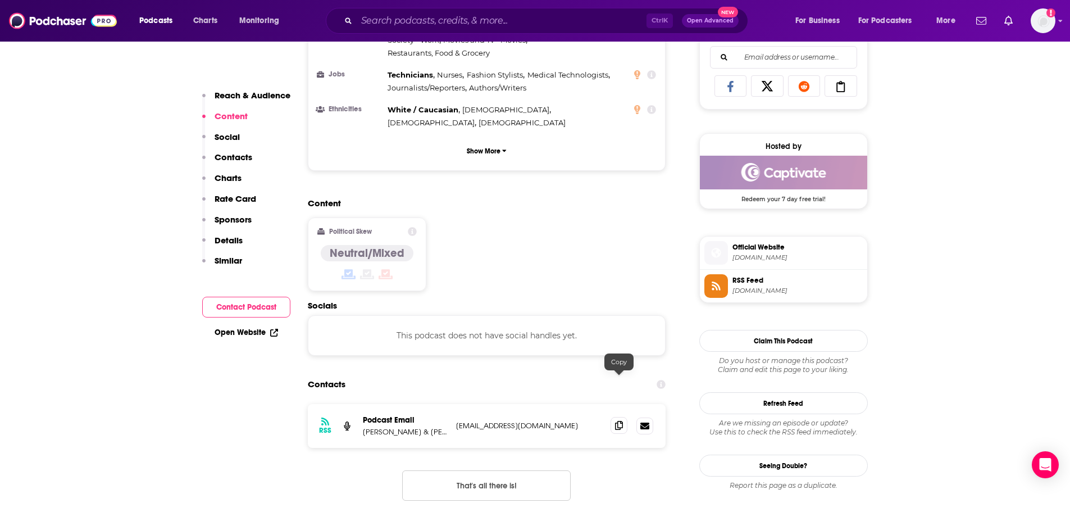
click at [619, 421] on icon at bounding box center [619, 425] width 8 height 9
click at [433, 10] on div "Ctrl K Open Advanced New" at bounding box center [537, 21] width 423 height 26
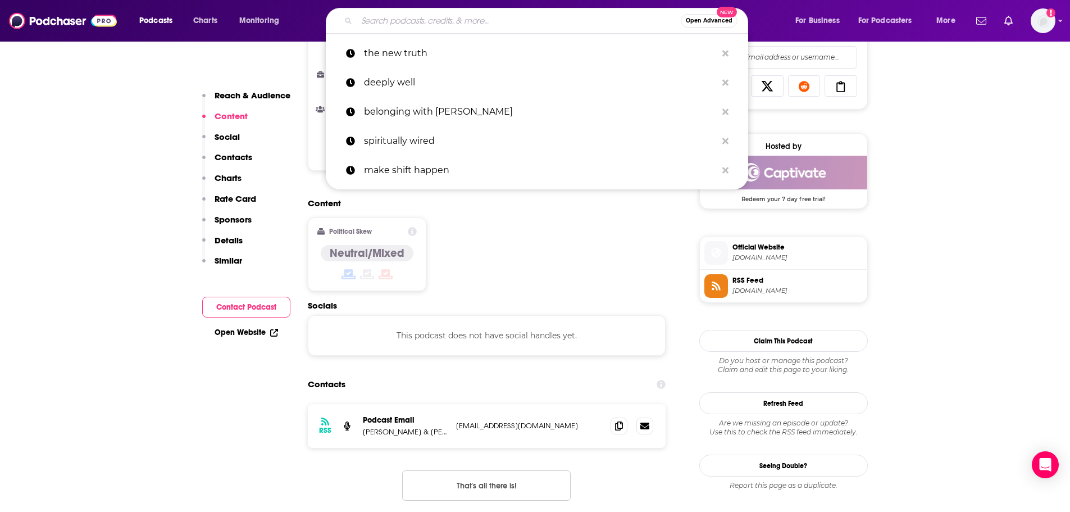
click at [432, 25] on input "Search podcasts, credits, & more..." at bounding box center [519, 21] width 324 height 18
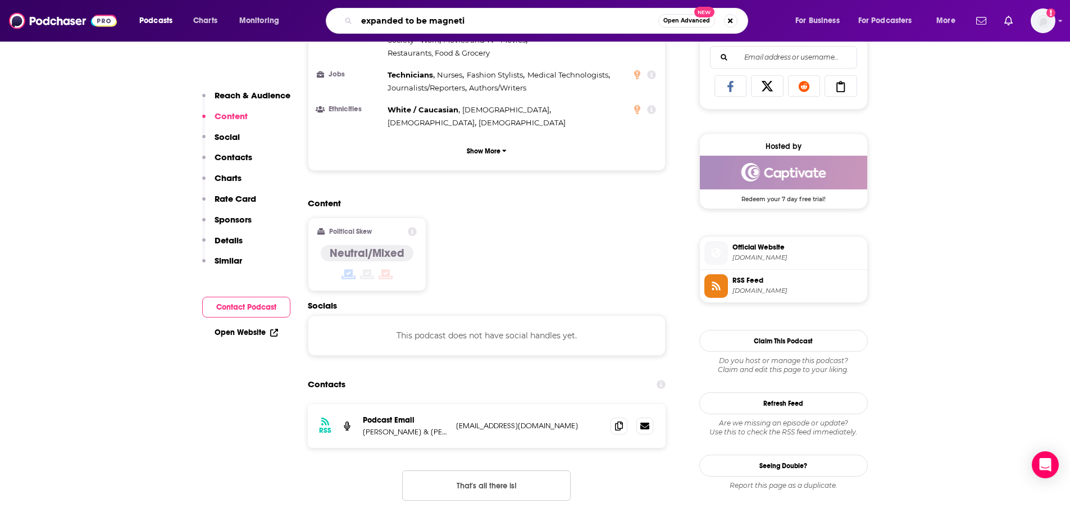
type input "expanded to be magnetic"
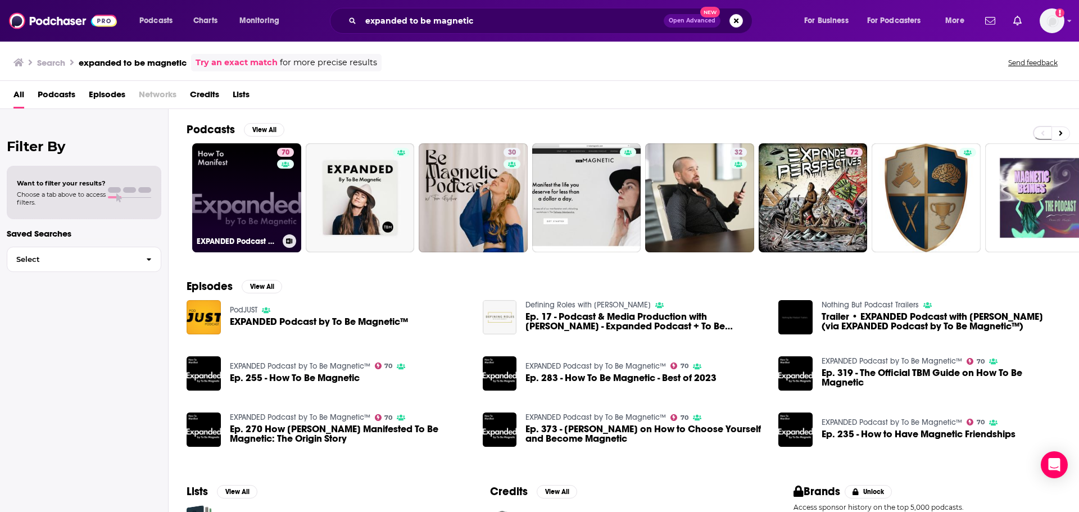
click at [289, 197] on div "70" at bounding box center [287, 191] width 20 height 87
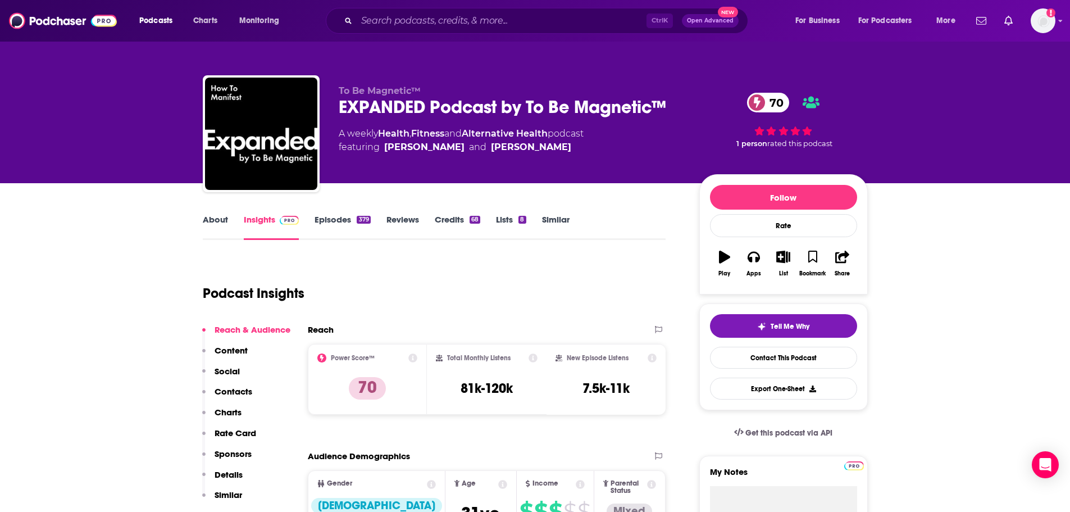
click at [216, 225] on link "About" at bounding box center [215, 227] width 25 height 26
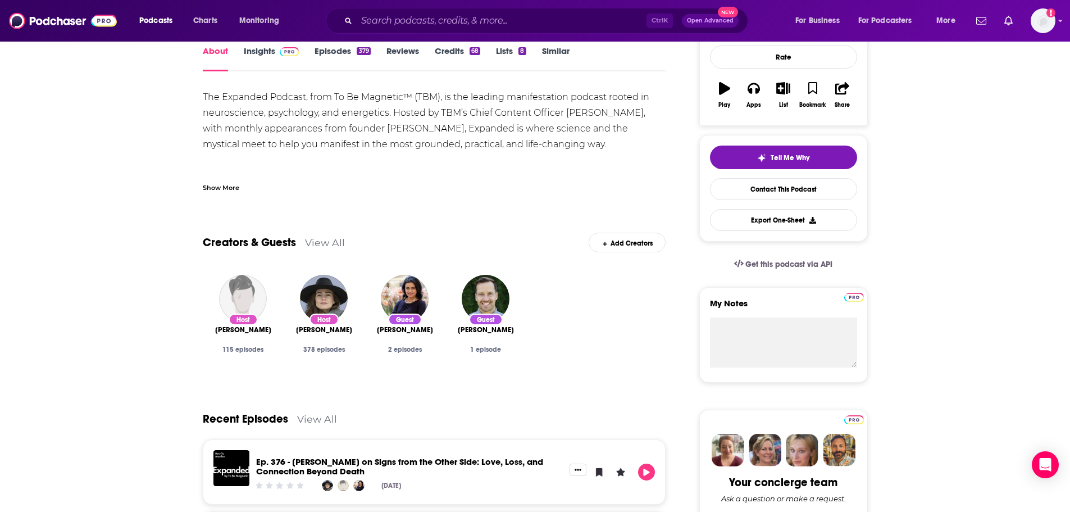
scroll to position [112, 0]
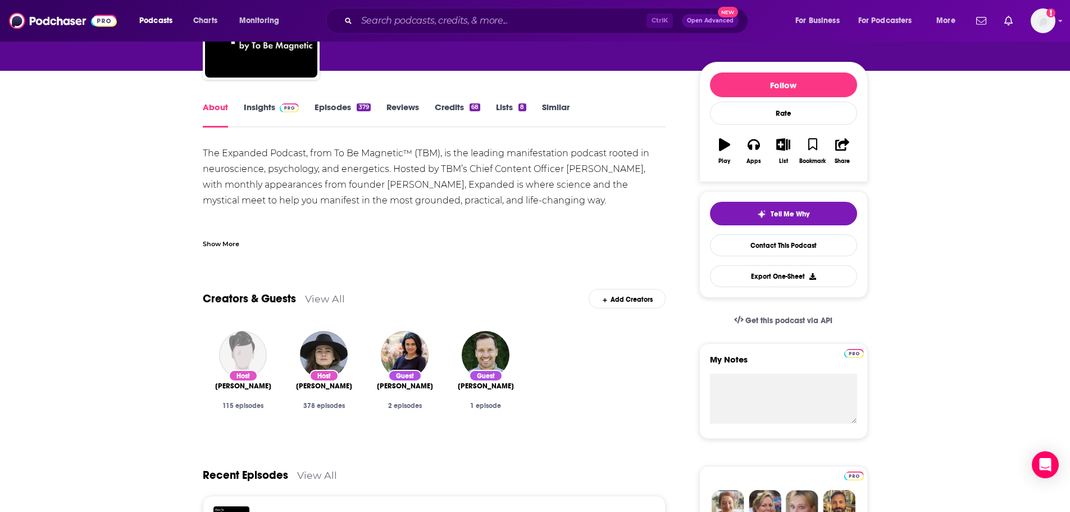
click at [267, 115] on link "Insights" at bounding box center [272, 115] width 56 height 26
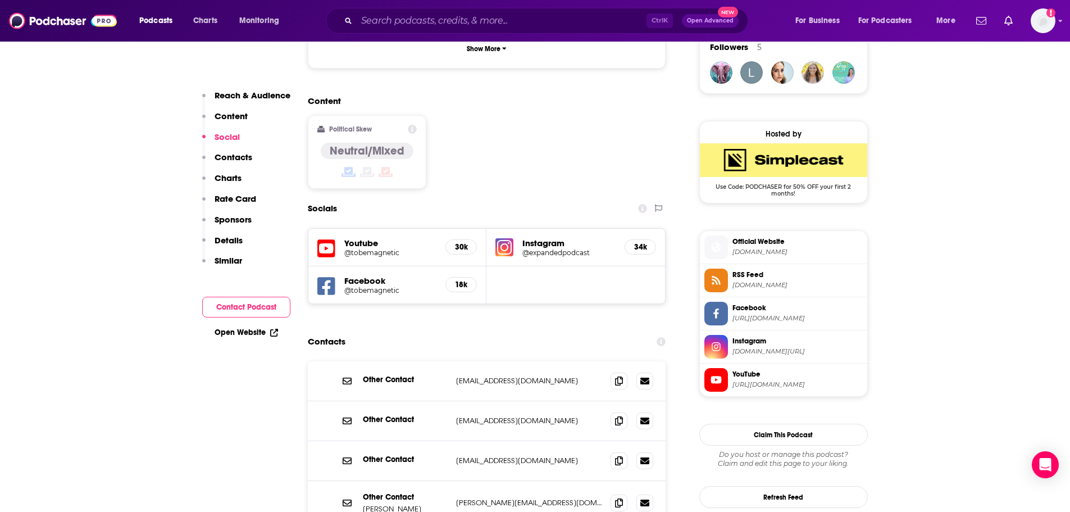
scroll to position [899, 0]
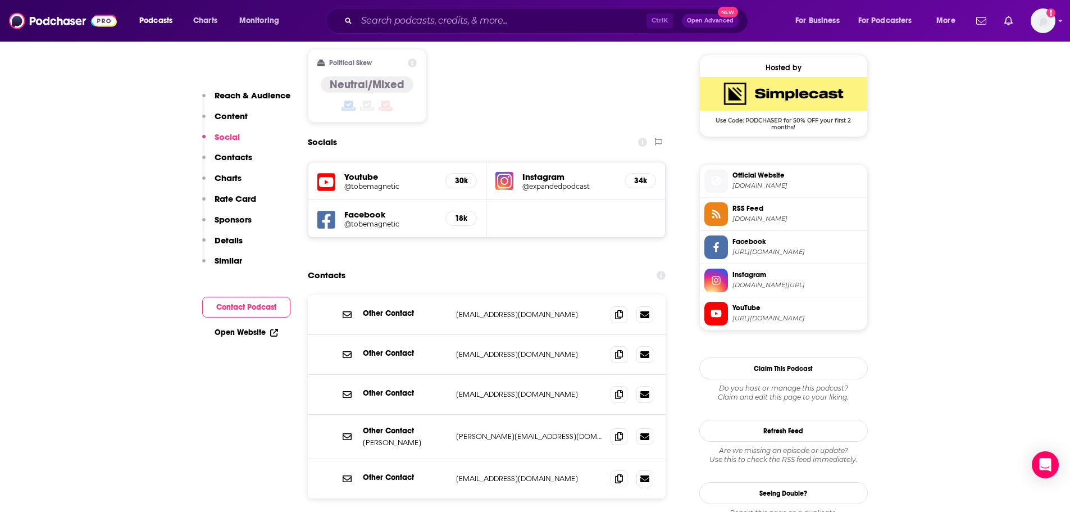
click at [397, 33] on div "Ctrl K Open Advanced New" at bounding box center [537, 21] width 423 height 26
click at [399, 23] on input "Search podcasts, credits, & more..." at bounding box center [502, 21] width 290 height 18
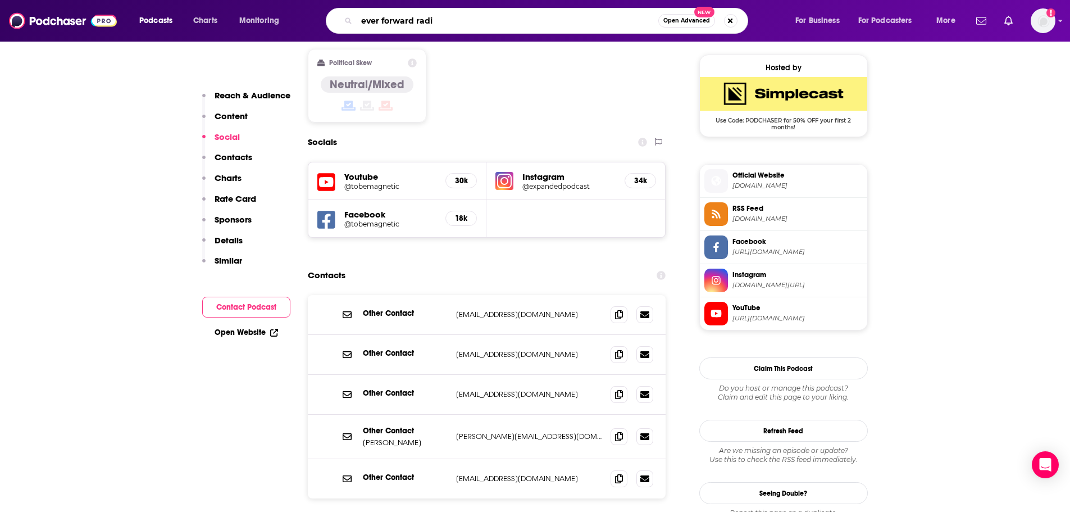
type input "ever forward radio"
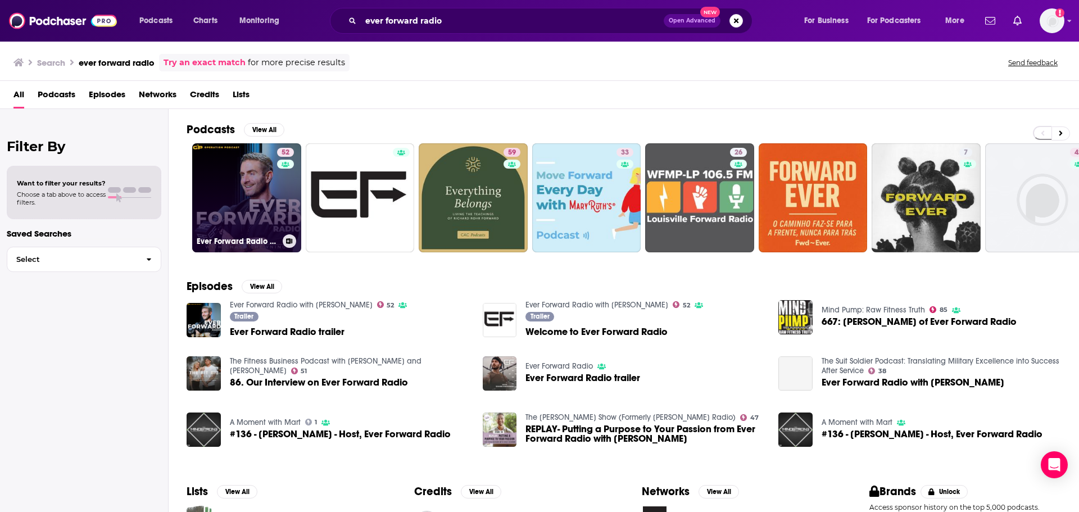
click at [262, 189] on link "52 Ever Forward Radio with [PERSON_NAME]" at bounding box center [246, 197] width 109 height 109
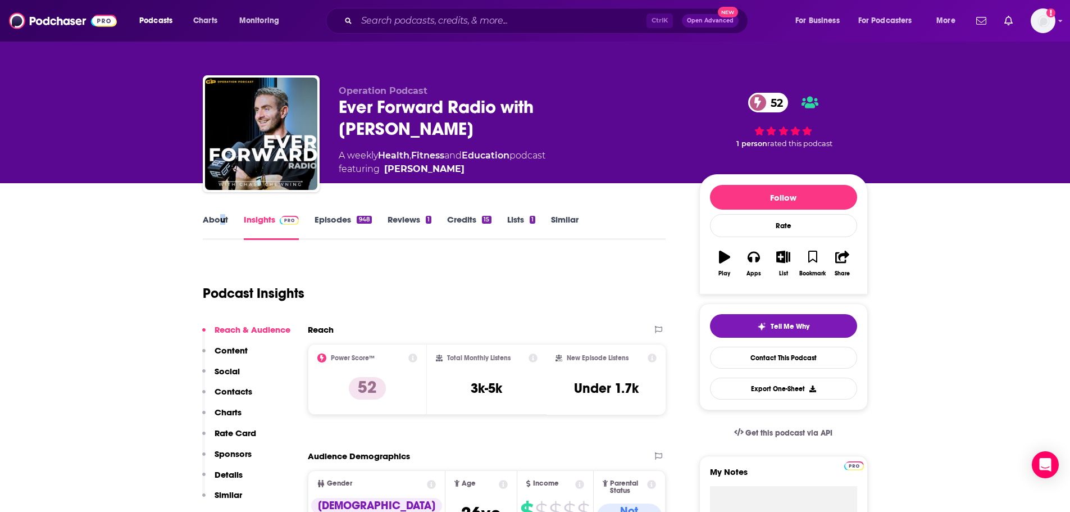
drag, startPoint x: 221, startPoint y: 205, endPoint x: 220, endPoint y: 198, distance: 6.3
click at [226, 223] on link "About" at bounding box center [215, 227] width 25 height 26
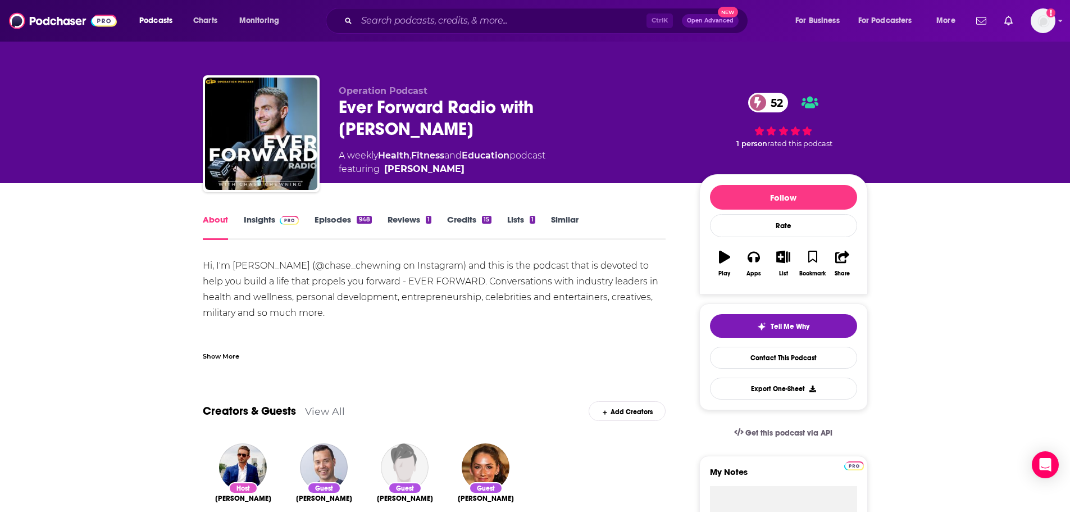
click at [262, 216] on link "Insights" at bounding box center [272, 227] width 56 height 26
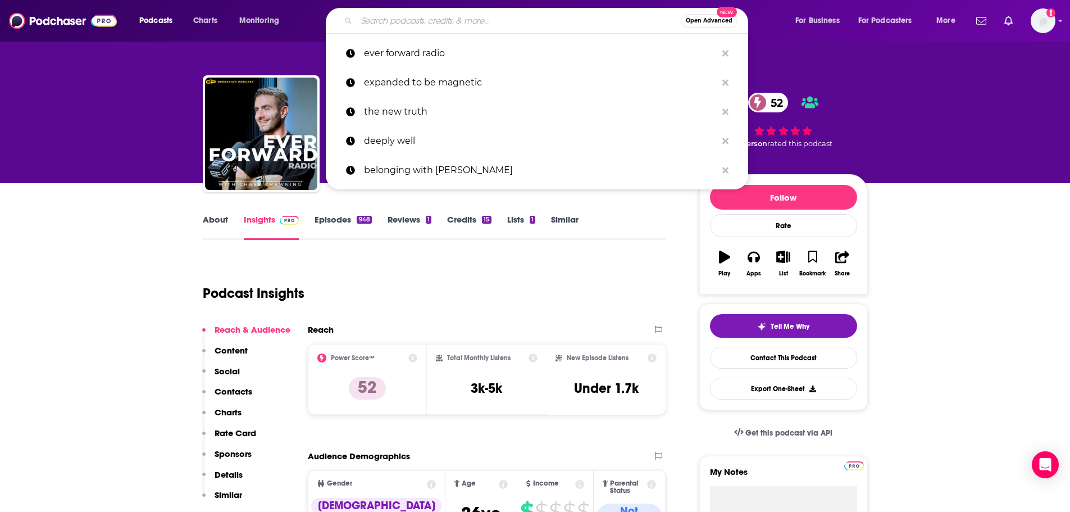
click at [424, 17] on input "Search podcasts, credits, & more..." at bounding box center [519, 21] width 324 height 18
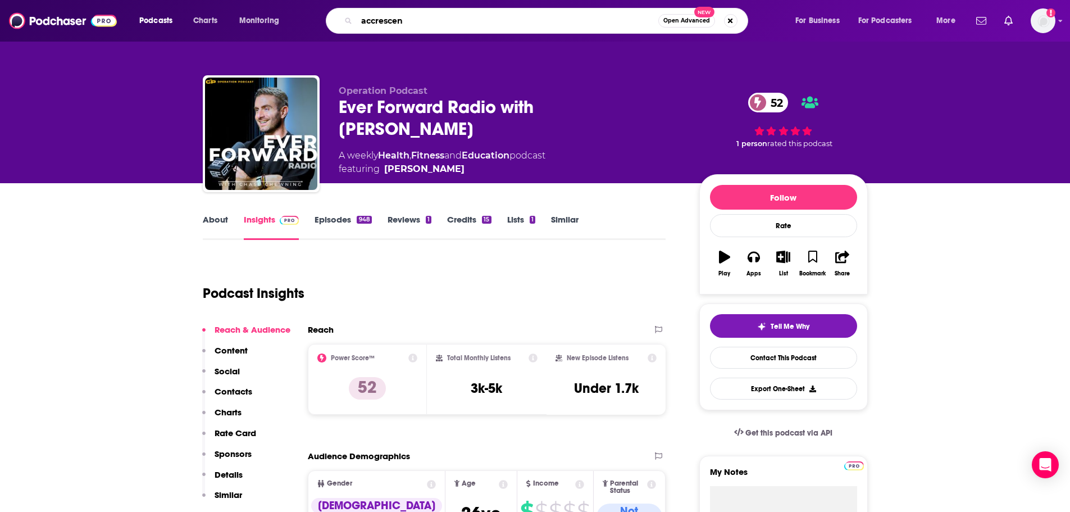
type input "accrescent"
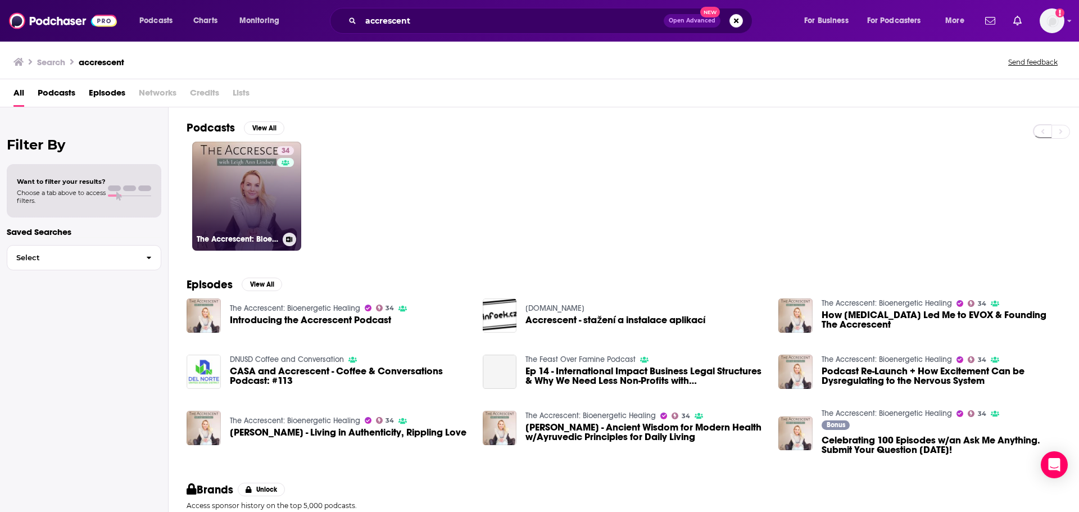
click at [267, 219] on link "34 The Accrescent: Bioenergetic Healing" at bounding box center [246, 196] width 109 height 109
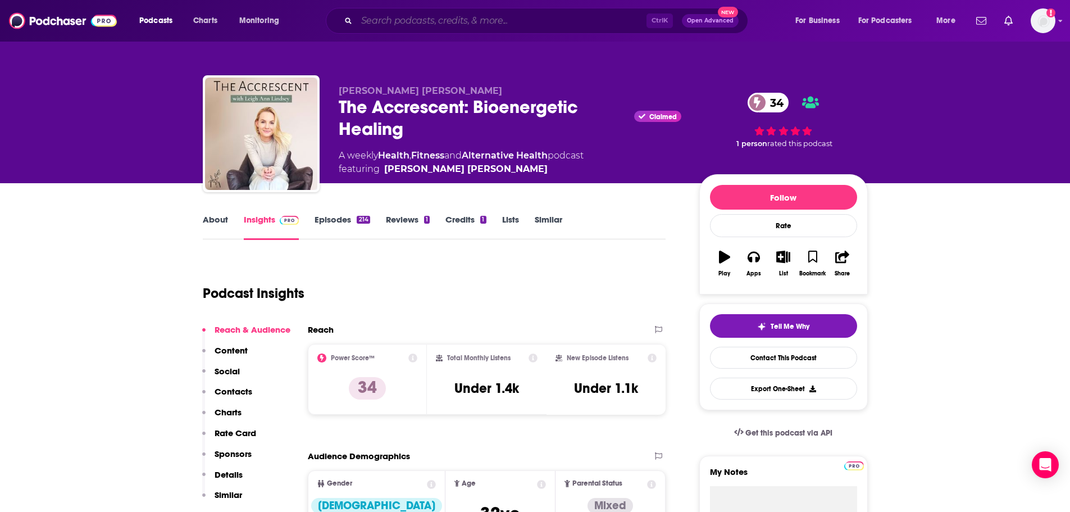
click at [463, 24] on input "Search podcasts, credits, & more..." at bounding box center [502, 21] width 290 height 18
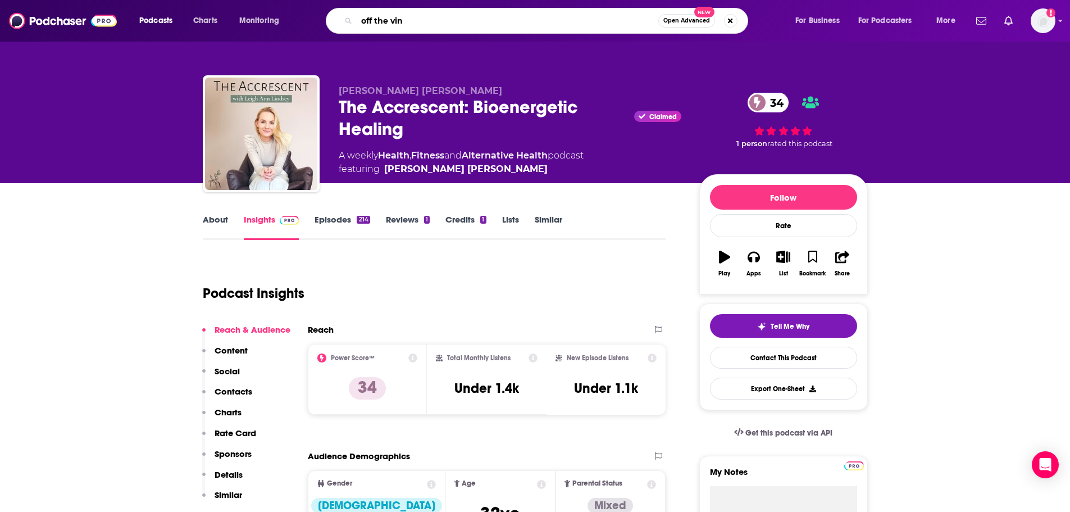
type input "off the vine"
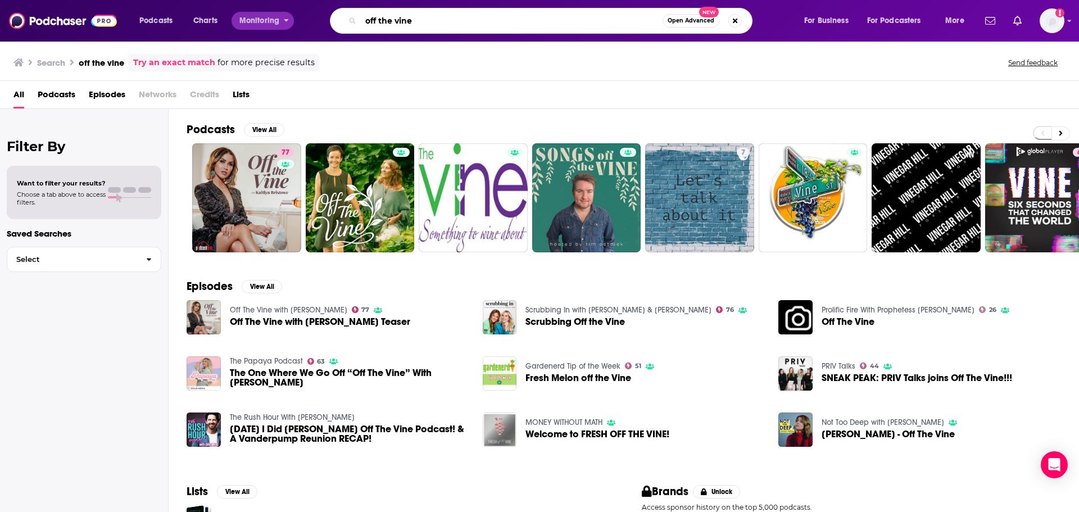
drag, startPoint x: 421, startPoint y: 17, endPoint x: 257, endPoint y: 14, distance: 164.1
click at [257, 14] on div "Podcasts Charts Monitoring off the vine Open Advanced New For Business For Podc…" at bounding box center [552, 21] width 843 height 26
type input "earn your happy"
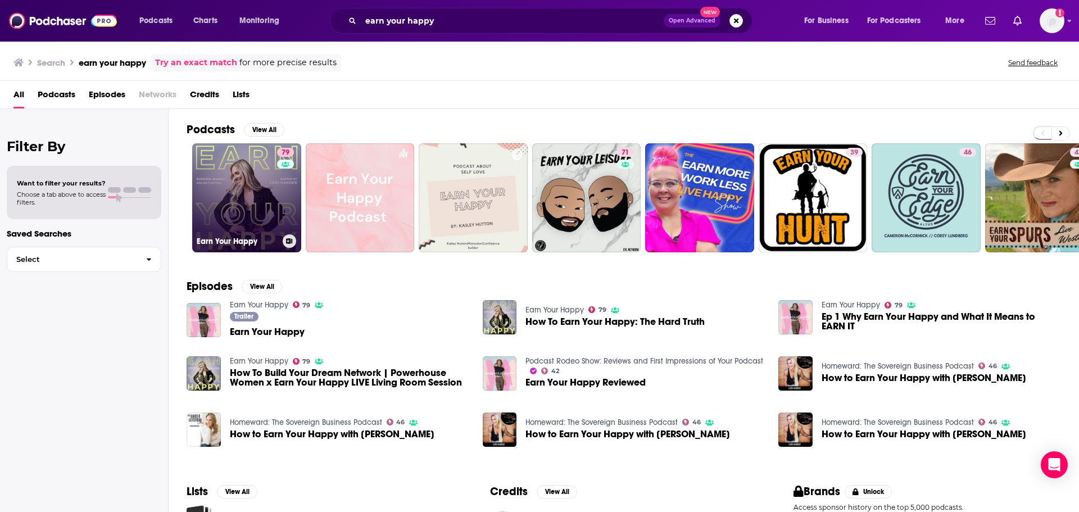
click at [260, 175] on link "79 Earn Your Happy" at bounding box center [246, 197] width 109 height 109
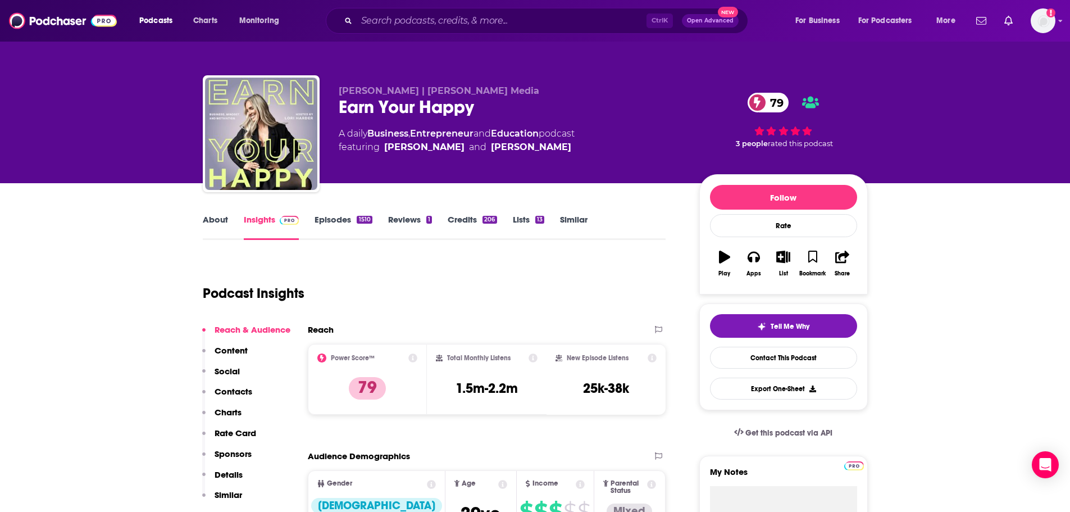
click at [447, 267] on div "Podcast Insights" at bounding box center [430, 286] width 455 height 57
click at [224, 226] on link "About" at bounding box center [215, 227] width 25 height 26
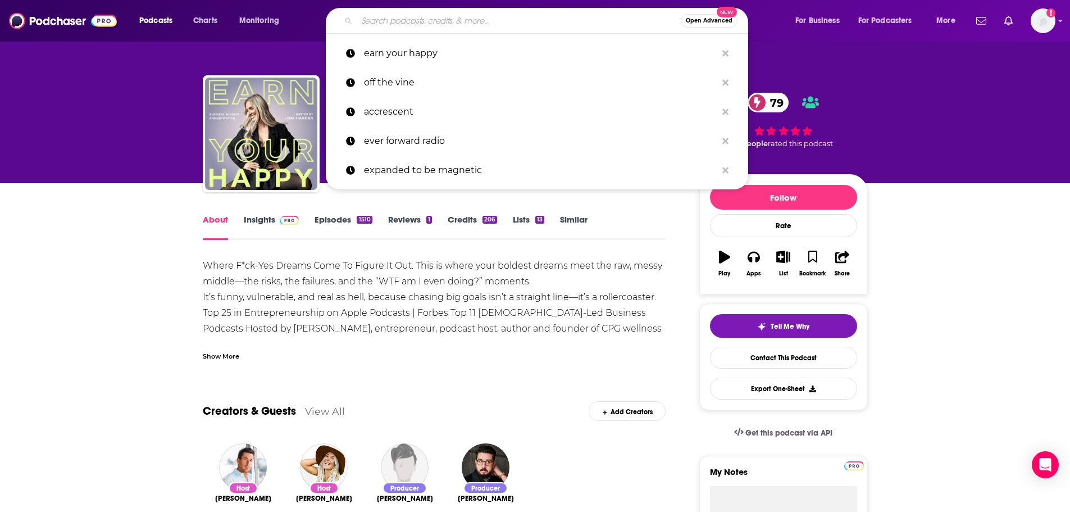
click at [510, 20] on input "Search podcasts, credits, & more..." at bounding box center [519, 21] width 324 height 18
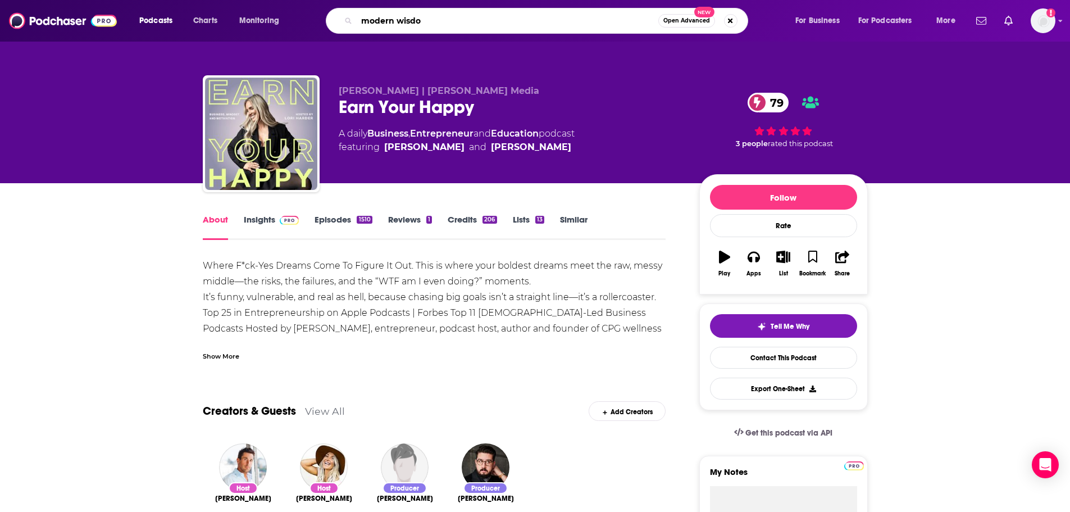
type input "modern wisdom"
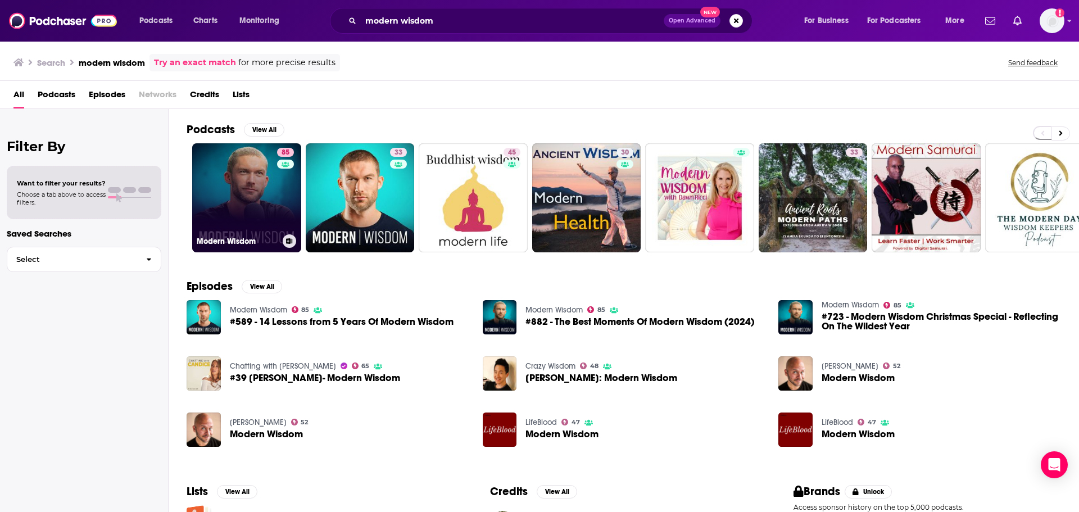
click at [265, 209] on link "85 Modern Wisdom" at bounding box center [246, 197] width 109 height 109
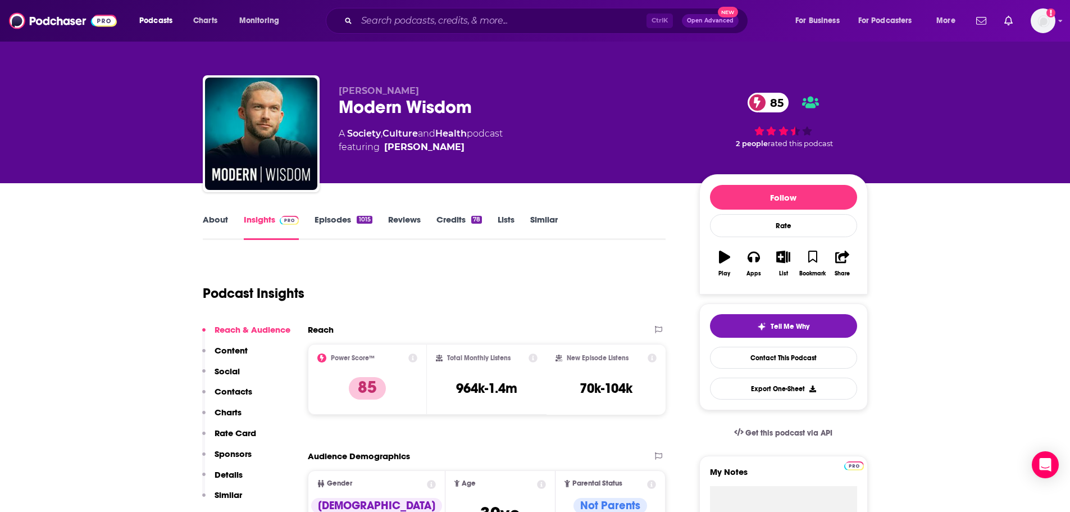
click at [207, 226] on link "About" at bounding box center [215, 227] width 25 height 26
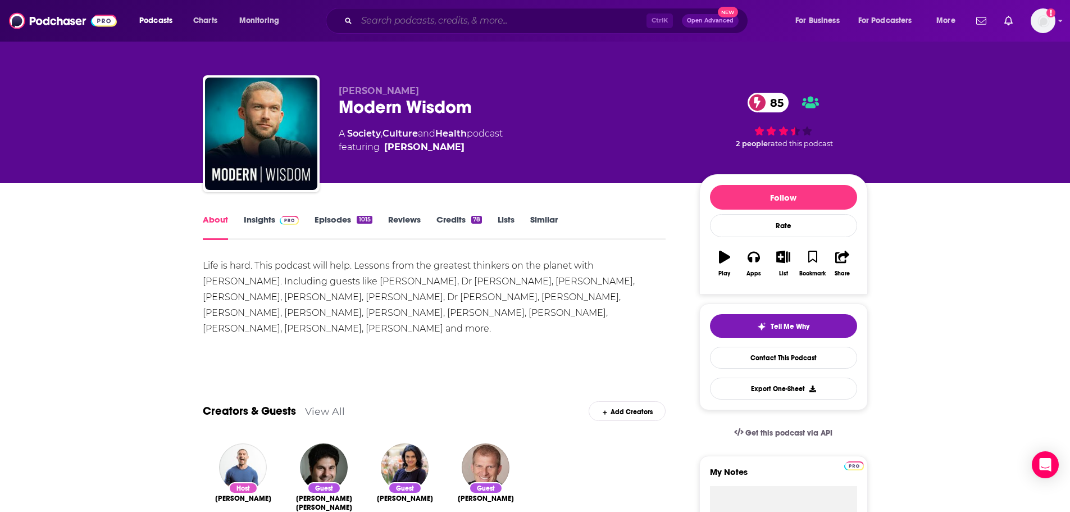
click at [397, 20] on input "Search podcasts, credits, & more..." at bounding box center [502, 21] width 290 height 18
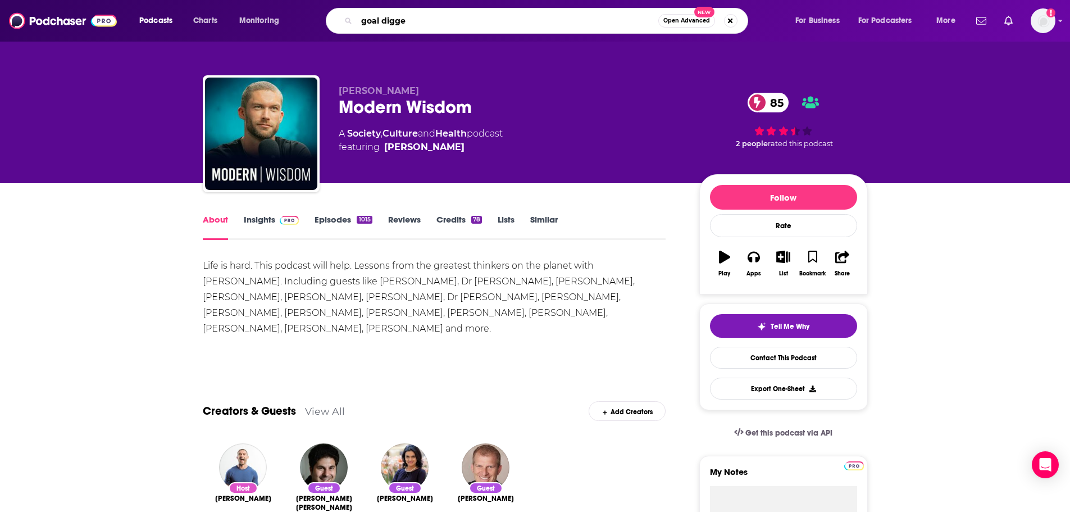
type input "goal digger"
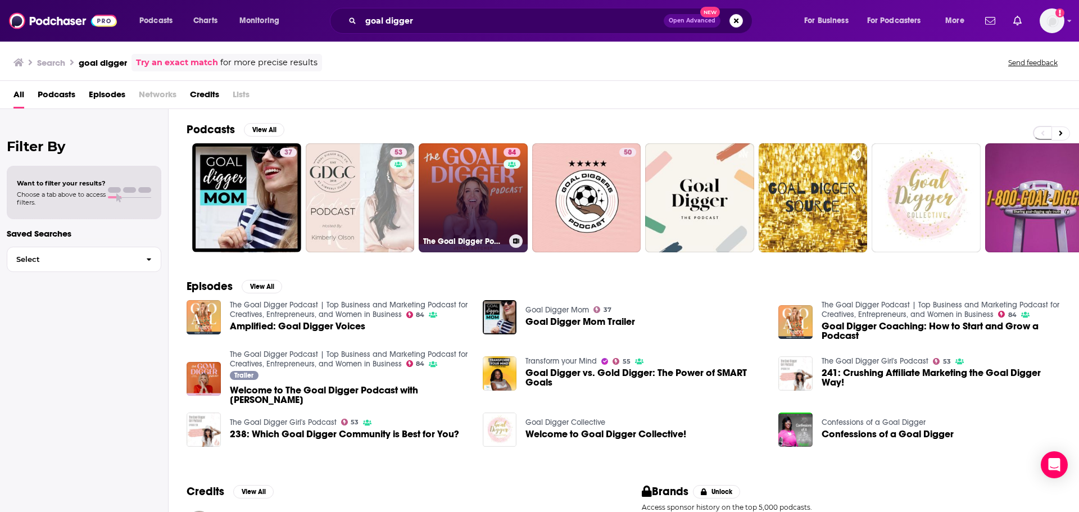
click at [501, 178] on link "84 The Goal Digger Podcast | Top Business and Marketing Podcast for Creatives, …" at bounding box center [473, 197] width 109 height 109
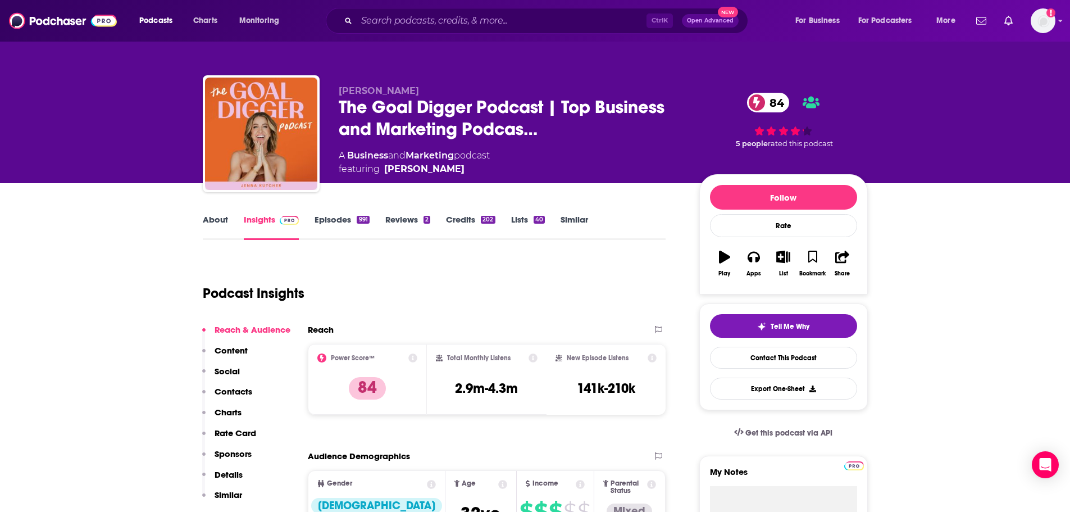
click at [211, 217] on link "About" at bounding box center [215, 227] width 25 height 26
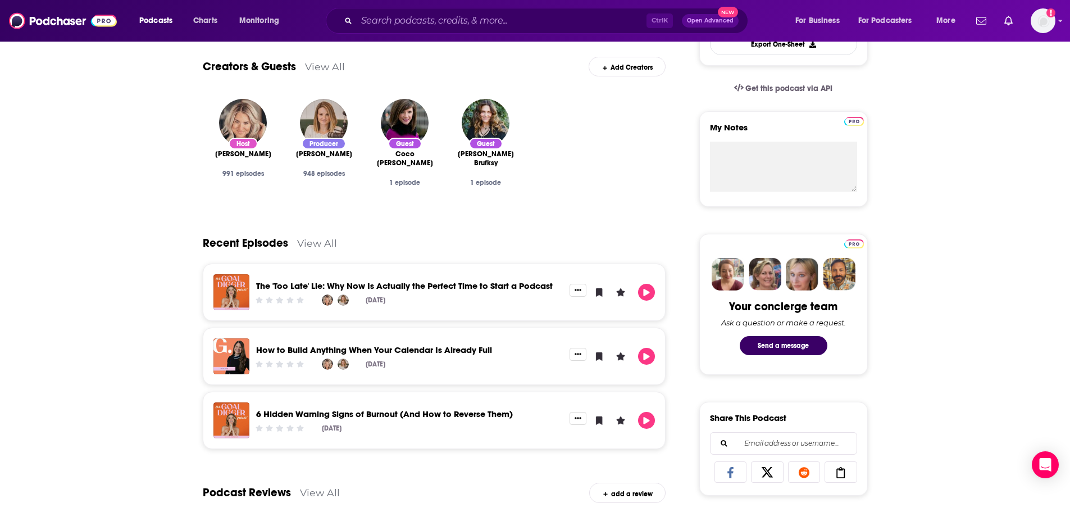
scroll to position [393, 0]
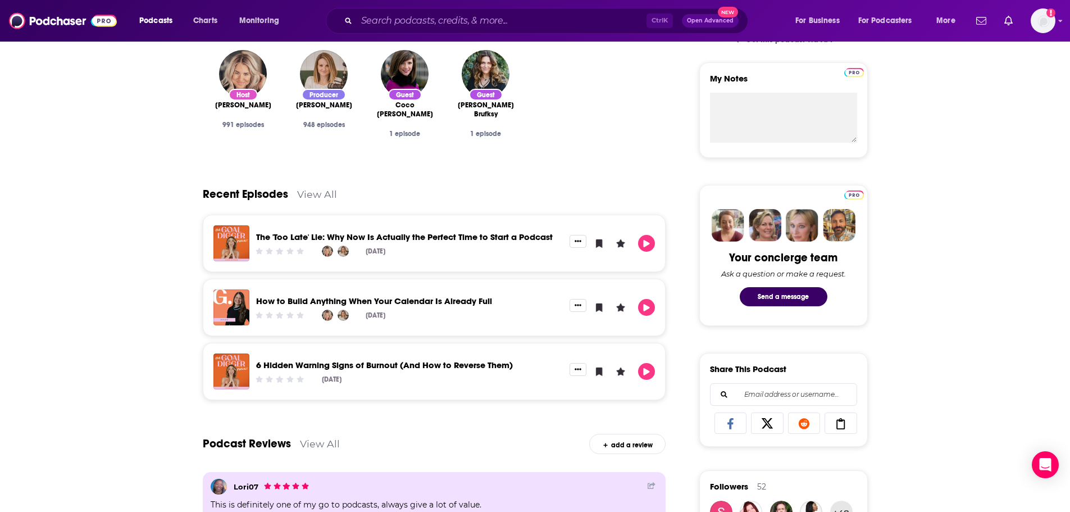
click at [317, 189] on link "View All" at bounding box center [317, 194] width 40 height 12
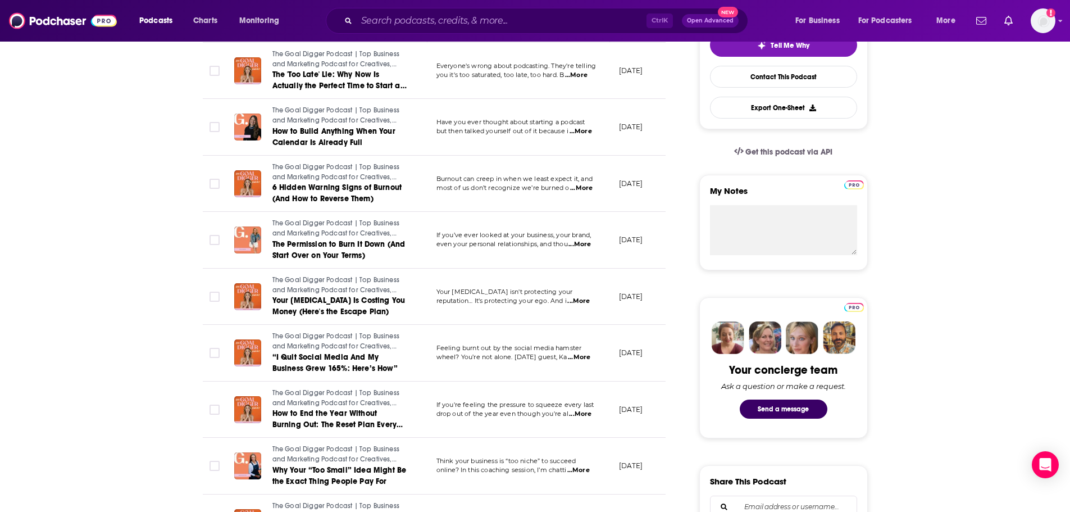
scroll to position [337, 0]
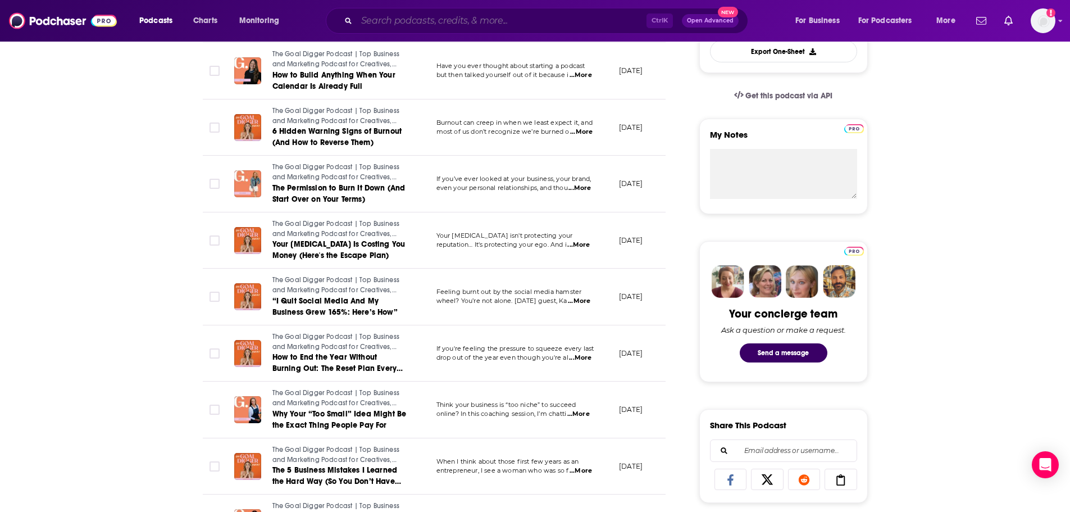
click at [446, 24] on input "Search podcasts, credits, & more..." at bounding box center [502, 21] width 290 height 18
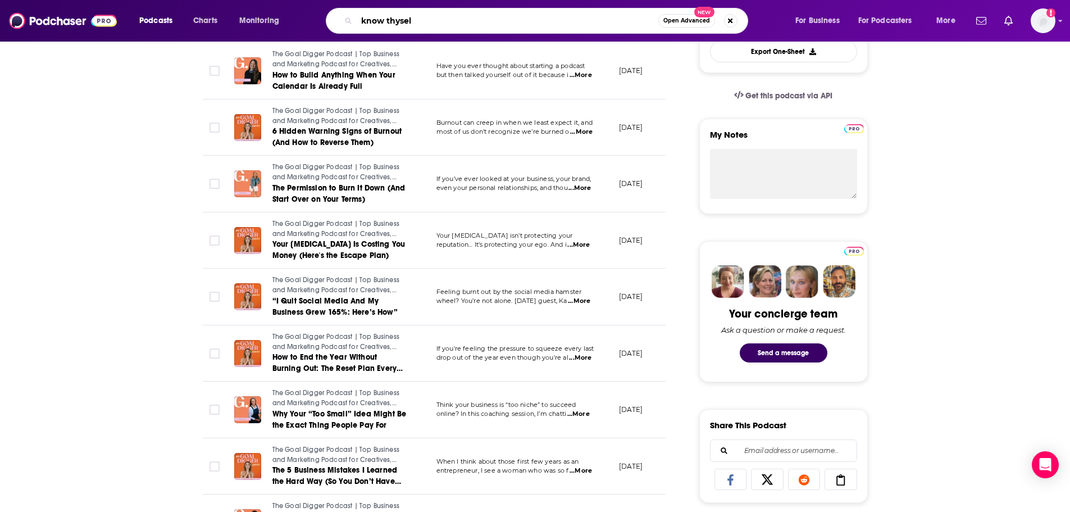
type input "know thyself"
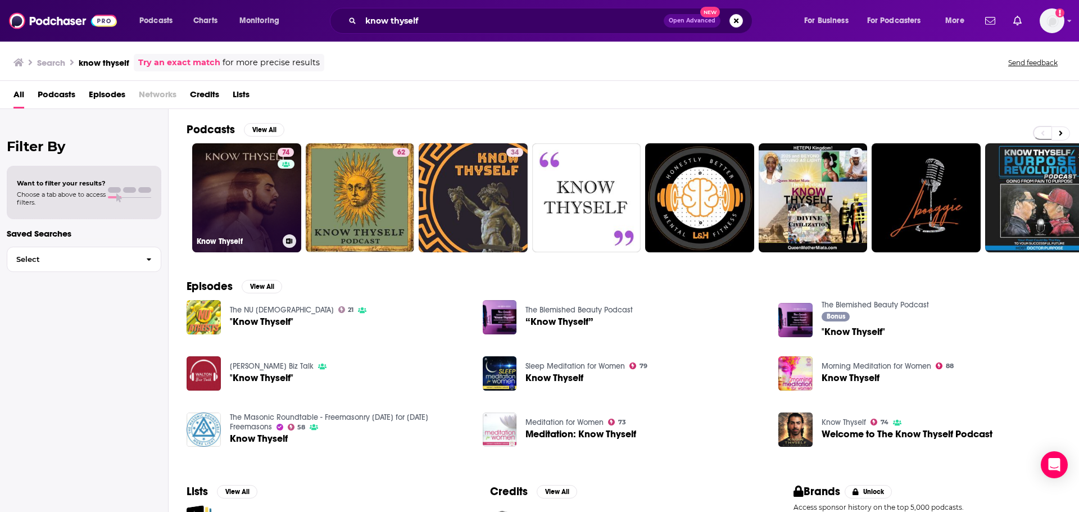
click at [269, 211] on link "74 Know Thyself" at bounding box center [246, 197] width 109 height 109
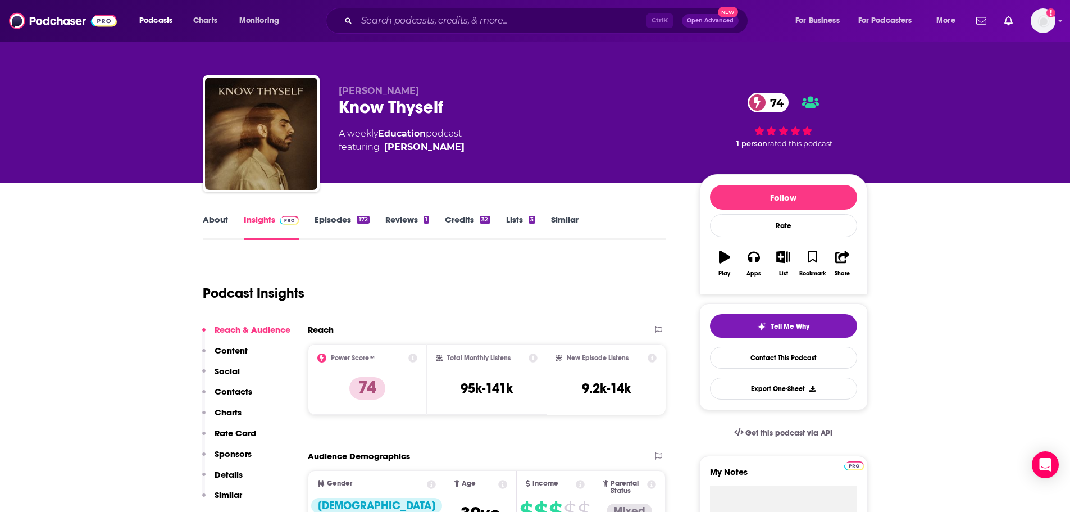
click at [212, 221] on link "About" at bounding box center [215, 227] width 25 height 26
